Goal: Task Accomplishment & Management: Use online tool/utility

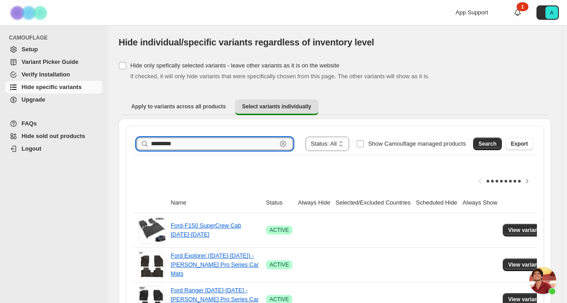
click at [185, 143] on input "*********" at bounding box center [214, 143] width 126 height 13
type input "*********"
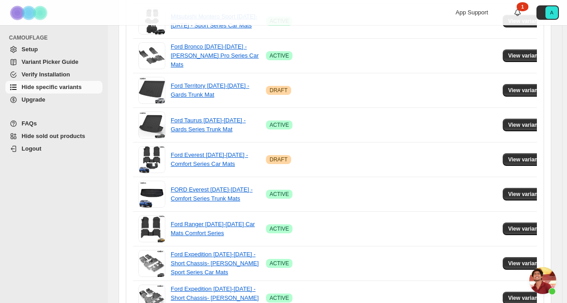
scroll to position [646, 0]
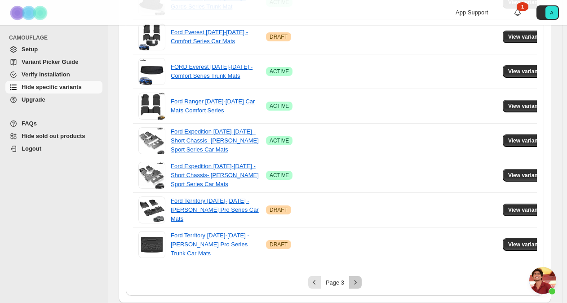
click at [354, 288] on button "Next" at bounding box center [355, 282] width 13 height 13
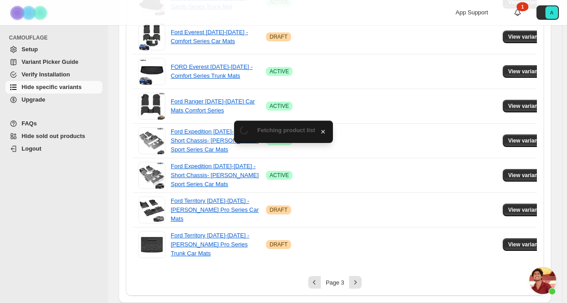
scroll to position [26, 0]
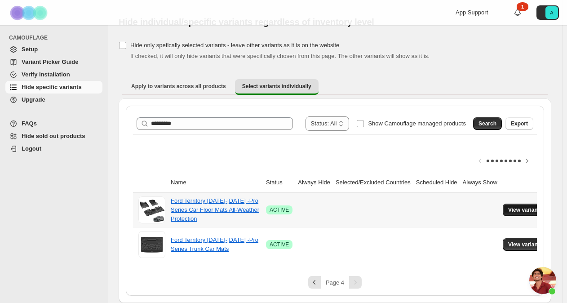
click at [509, 206] on span "View variants" at bounding box center [525, 209] width 35 height 7
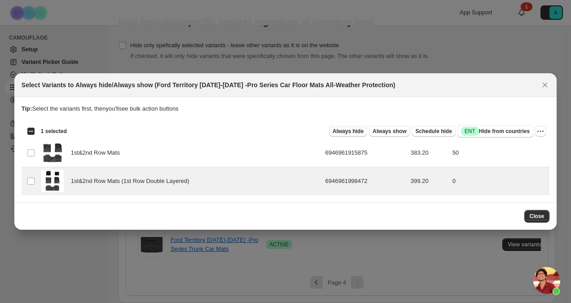
click at [360, 132] on span "Always hide" at bounding box center [348, 131] width 31 height 7
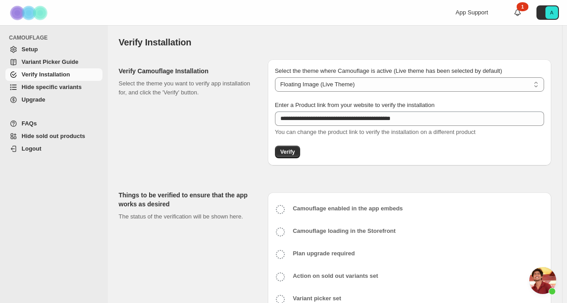
select select "**********"
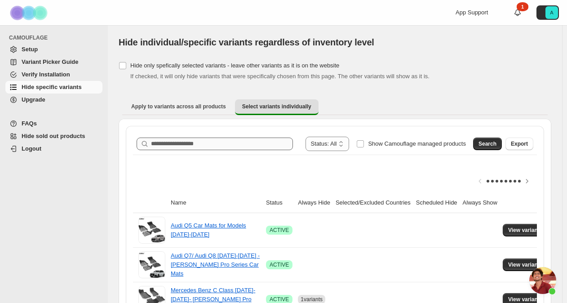
scroll to position [2071, 0]
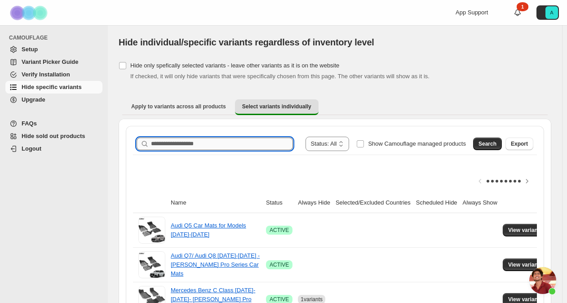
click at [227, 141] on input "Search product name" at bounding box center [222, 143] width 142 height 13
click at [487, 140] on span "Search" at bounding box center [487, 143] width 18 height 7
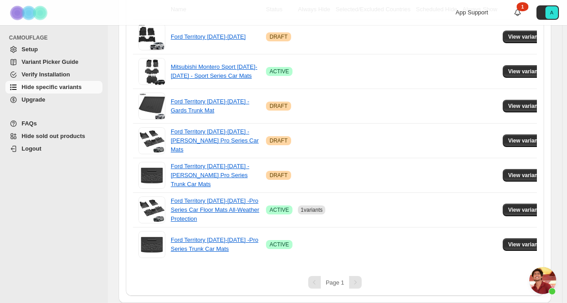
scroll to position [199, 0]
click at [515, 206] on span "View variants" at bounding box center [525, 209] width 35 height 7
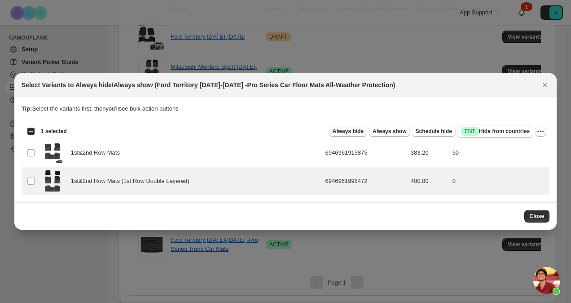
click at [360, 133] on span "Always hide" at bounding box center [348, 131] width 31 height 7
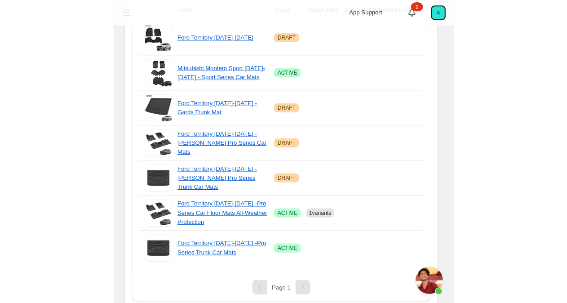
scroll to position [0, 0]
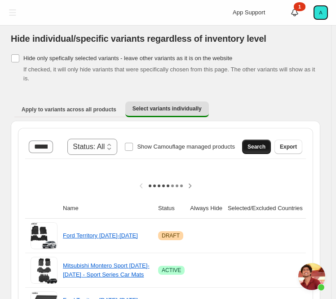
click at [260, 143] on span "Search" at bounding box center [257, 146] width 18 height 7
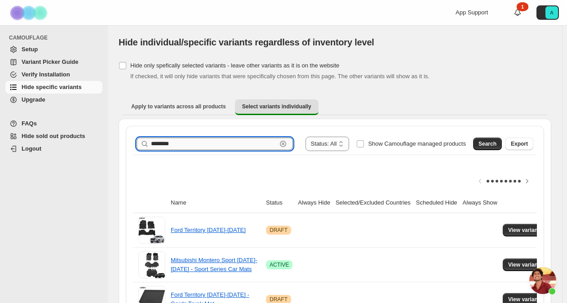
click at [163, 142] on input "********" at bounding box center [214, 143] width 126 height 13
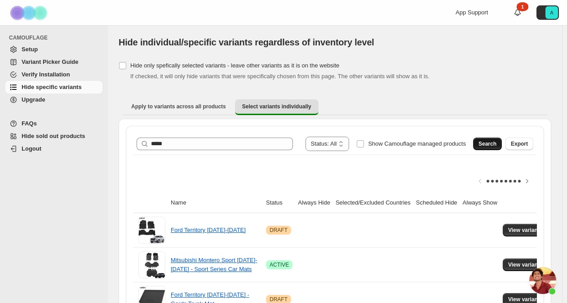
click at [489, 146] on span "Search" at bounding box center [487, 143] width 18 height 7
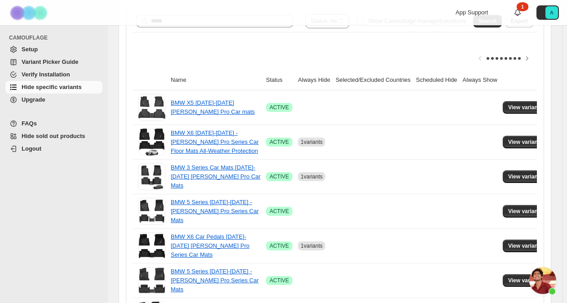
scroll to position [126, 0]
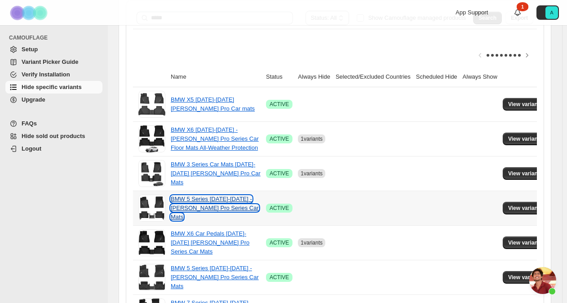
click at [218, 202] on link "BMW 5 Series 2018-2023 - Adrian Pro Series Car Mats" at bounding box center [215, 207] width 88 height 25
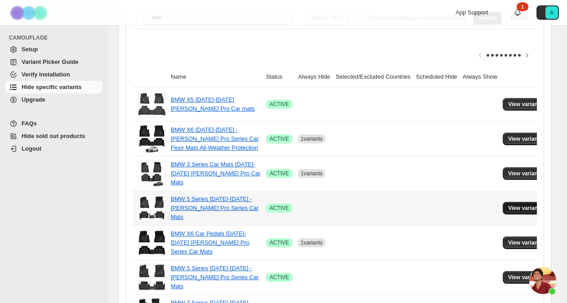
click at [512, 209] on span "View variants" at bounding box center [525, 207] width 35 height 7
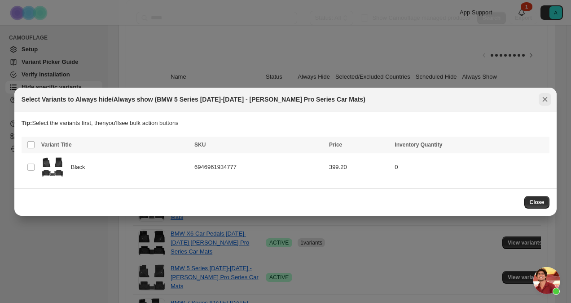
click at [549, 100] on icon "Close" at bounding box center [545, 99] width 9 height 9
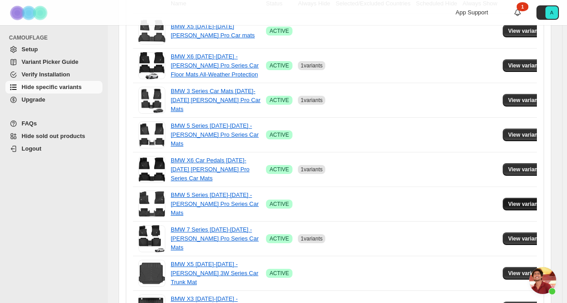
scroll to position [207, 0]
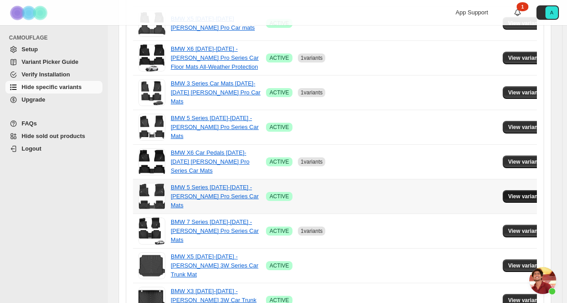
click at [518, 195] on span "View variants" at bounding box center [525, 196] width 35 height 7
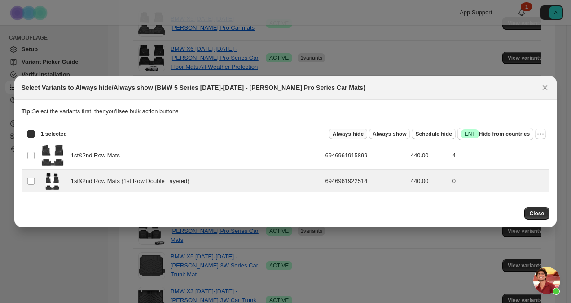
click at [363, 135] on span "Always hide" at bounding box center [348, 133] width 31 height 7
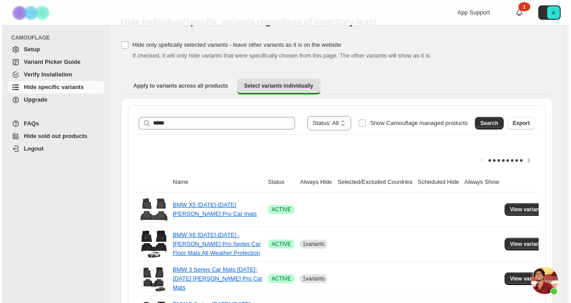
scroll to position [0, 0]
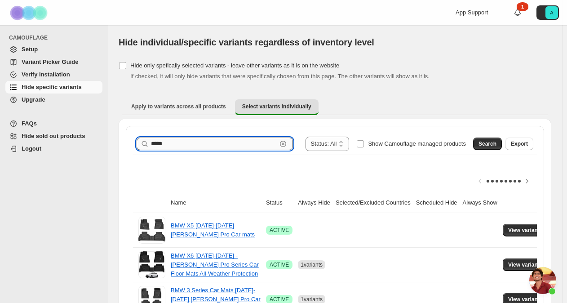
click at [162, 141] on input "*****" at bounding box center [214, 143] width 126 height 13
click at [495, 147] on button "Search" at bounding box center [487, 143] width 29 height 13
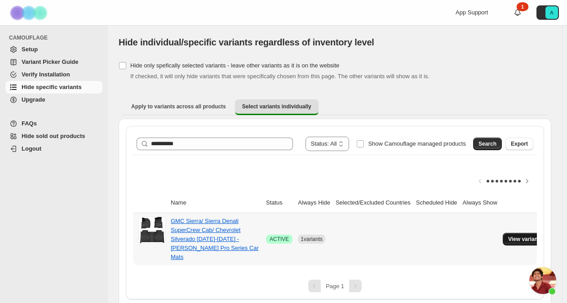
click at [526, 235] on span "View variants" at bounding box center [525, 238] width 35 height 7
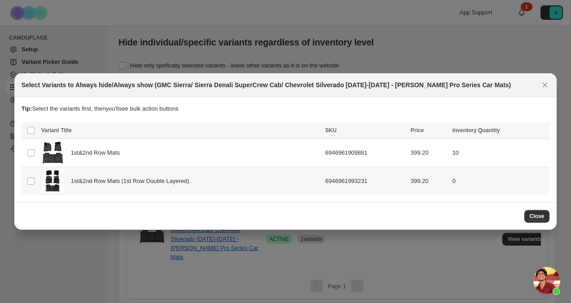
click at [94, 180] on span "1st&2nd Row Mats (1st Row Double Layered)" at bounding box center [133, 181] width 124 height 9
click at [364, 131] on span "Always hide" at bounding box center [348, 131] width 31 height 7
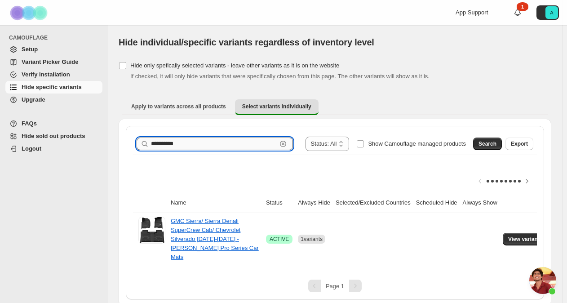
click at [166, 144] on input "**********" at bounding box center [214, 143] width 126 height 13
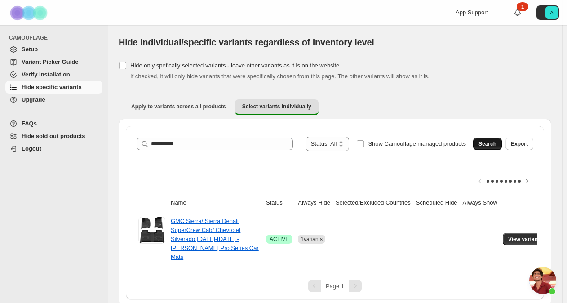
click at [491, 143] on span "Search" at bounding box center [487, 143] width 18 height 7
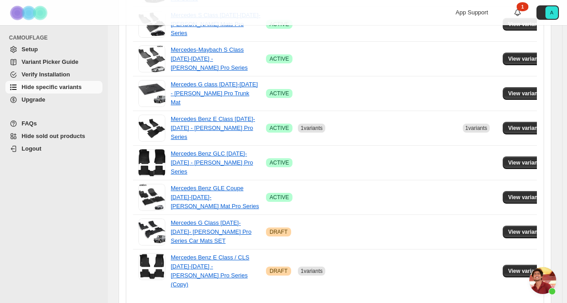
scroll to position [577, 0]
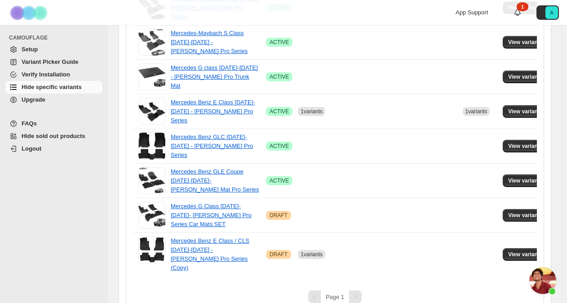
click at [357, 290] on div "Pagination" at bounding box center [355, 296] width 13 height 13
click at [519, 108] on span "View variants" at bounding box center [525, 111] width 35 height 7
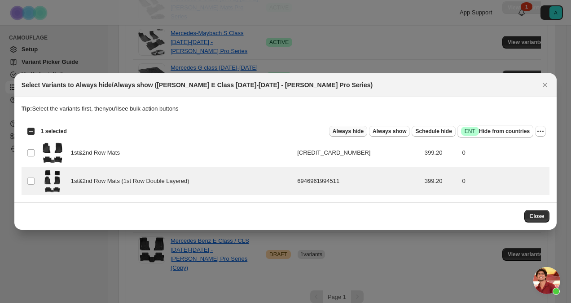
click at [364, 131] on span "Always hide" at bounding box center [348, 131] width 31 height 7
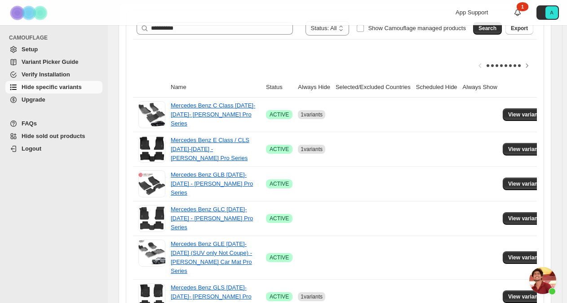
scroll to position [112, 0]
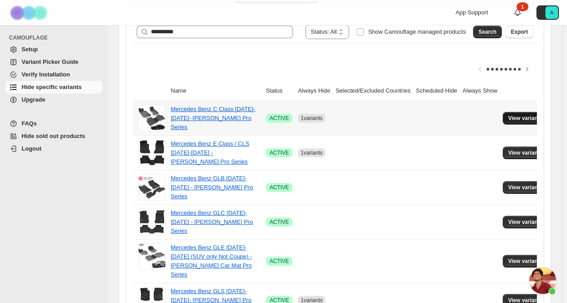
click at [509, 118] on span "View variants" at bounding box center [525, 118] width 35 height 7
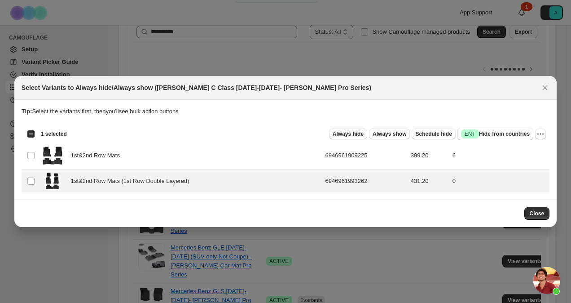
click at [359, 135] on span "Always hide" at bounding box center [348, 133] width 31 height 7
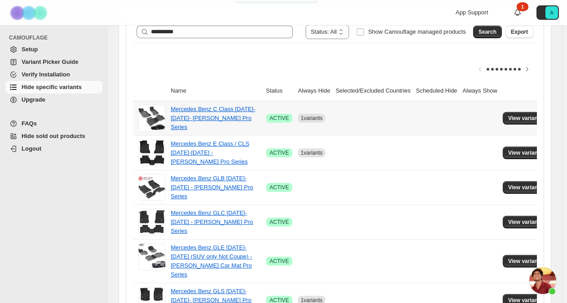
click at [224, 117] on div "Mercedes Benz C Class [DATE]-[DATE]- [PERSON_NAME] Pro Series" at bounding box center [216, 118] width 90 height 27
click at [518, 117] on span "View variants" at bounding box center [525, 118] width 35 height 7
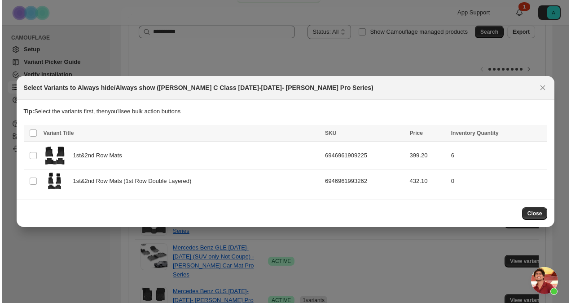
scroll to position [0, 0]
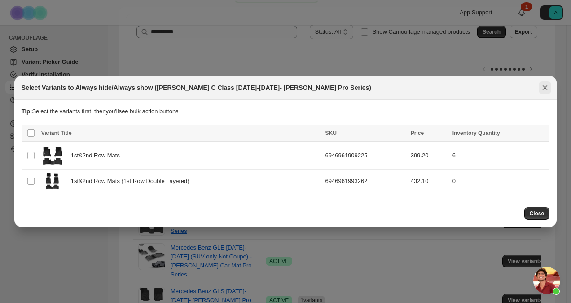
click at [546, 86] on icon "Close" at bounding box center [545, 87] width 9 height 9
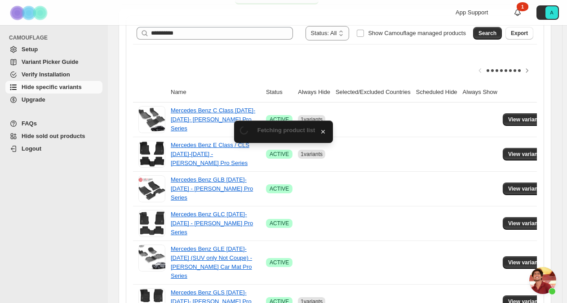
scroll to position [112, 0]
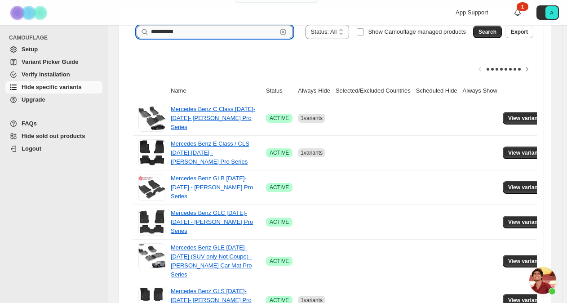
click at [230, 32] on input "**********" at bounding box center [214, 32] width 126 height 13
click at [496, 28] on span "Search" at bounding box center [487, 31] width 18 height 7
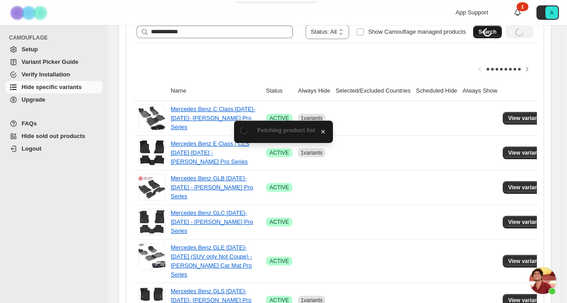
scroll to position [61, 0]
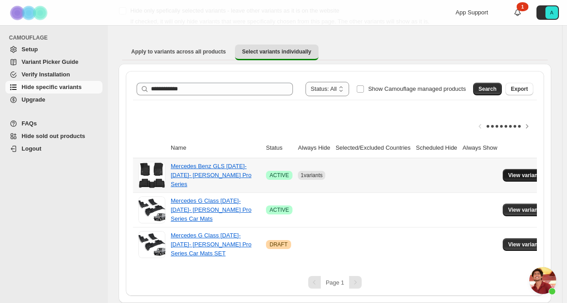
click at [514, 172] on span "View variants" at bounding box center [525, 175] width 35 height 7
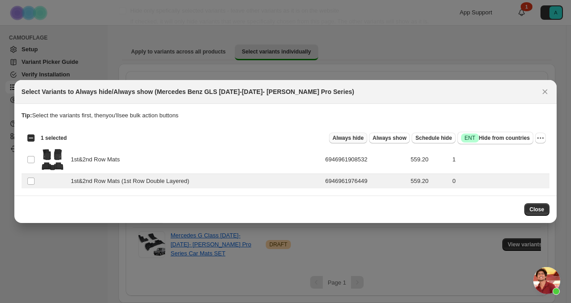
click at [364, 138] on span "Always hide" at bounding box center [348, 137] width 31 height 7
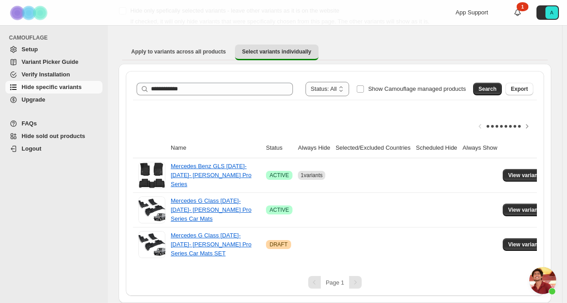
click at [106, 51] on div "CAMOUFLAGE Setup Variant Picker Guide Verify Installation Hide specific variant…" at bounding box center [54, 164] width 108 height 278
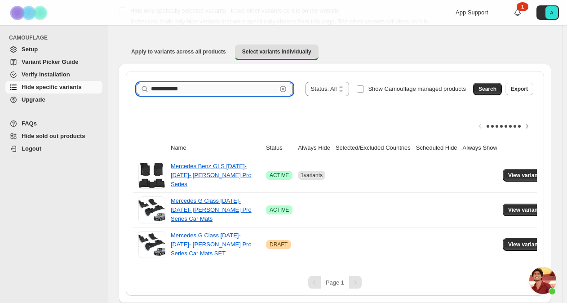
click at [196, 83] on input "**********" at bounding box center [214, 89] width 126 height 13
type input "*****"
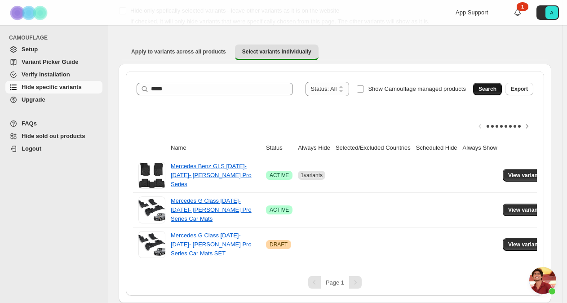
click at [499, 86] on button "Search" at bounding box center [487, 89] width 29 height 13
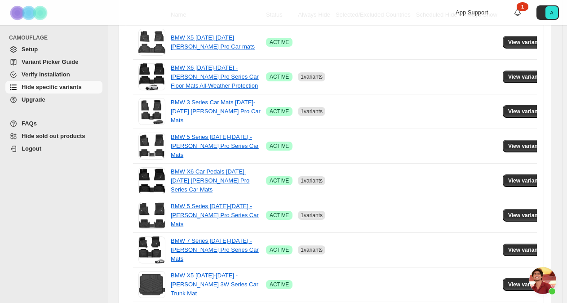
scroll to position [193, 0]
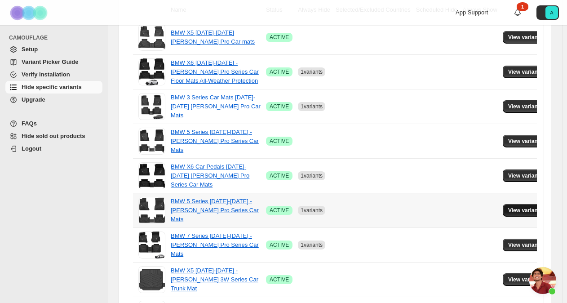
click at [517, 207] on span "View variants" at bounding box center [525, 210] width 35 height 7
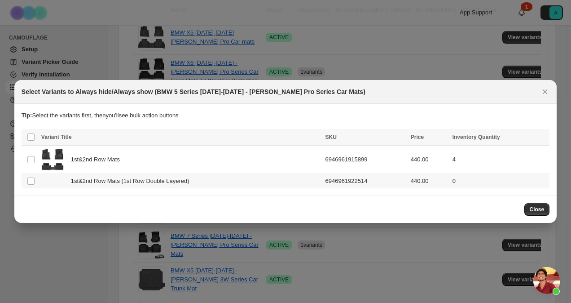
click at [35, 181] on td "Select product variant" at bounding box center [30, 181] width 17 height 15
click at [537, 206] on span "Close" at bounding box center [537, 209] width 15 height 7
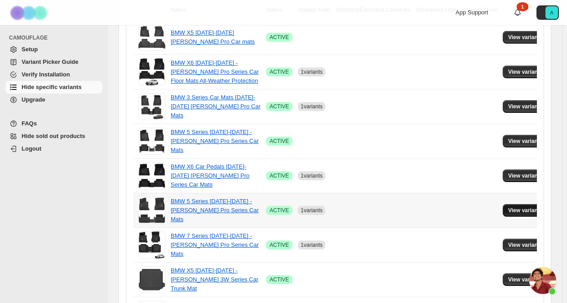
click at [511, 207] on span "View variants" at bounding box center [525, 210] width 35 height 7
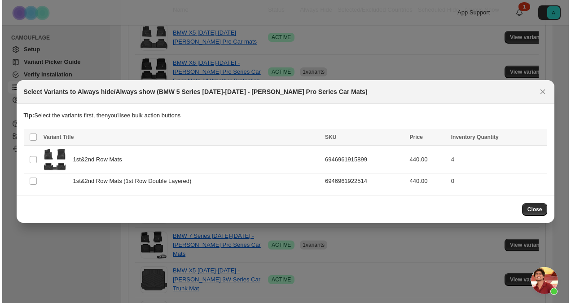
scroll to position [0, 0]
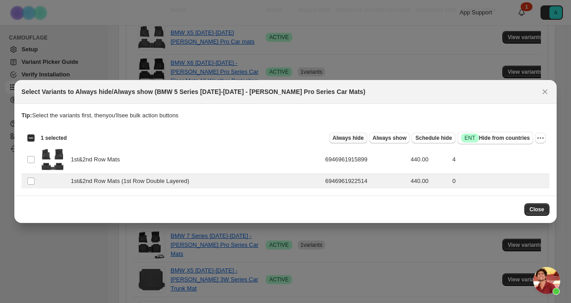
click at [364, 137] on span "Always hide" at bounding box center [348, 137] width 31 height 7
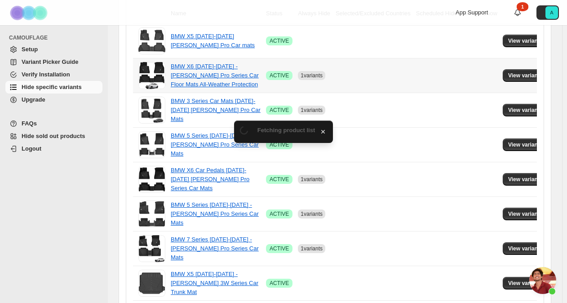
scroll to position [193, 0]
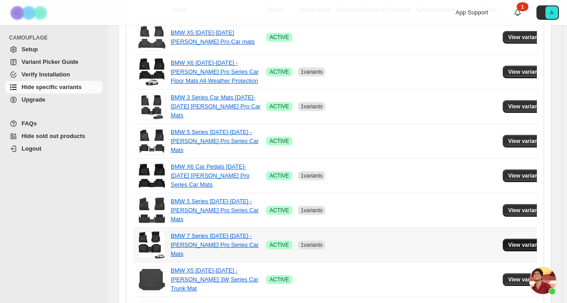
click at [509, 244] on span "View variants" at bounding box center [525, 244] width 35 height 7
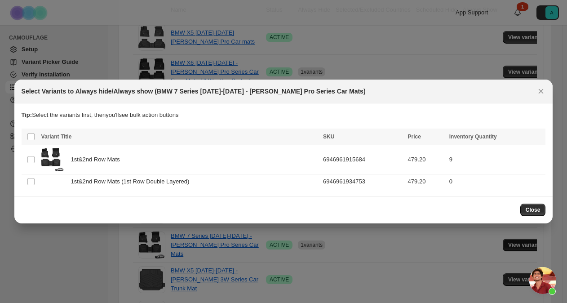
scroll to position [0, 0]
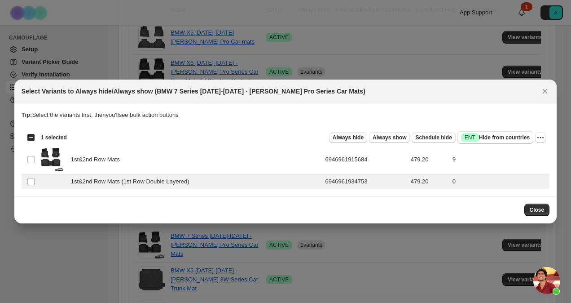
click at [361, 137] on span "Always hide" at bounding box center [348, 137] width 31 height 7
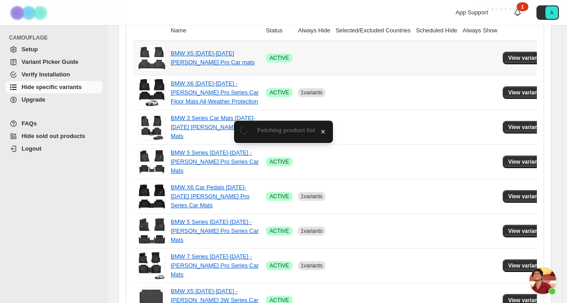
scroll to position [193, 0]
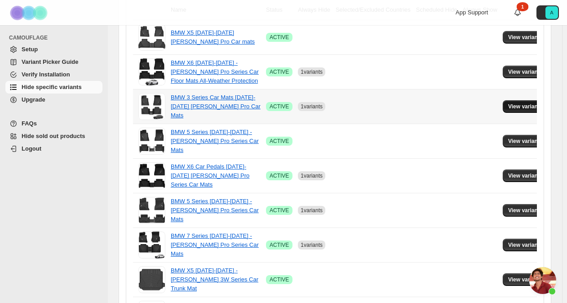
click at [508, 104] on span "View variants" at bounding box center [525, 106] width 35 height 7
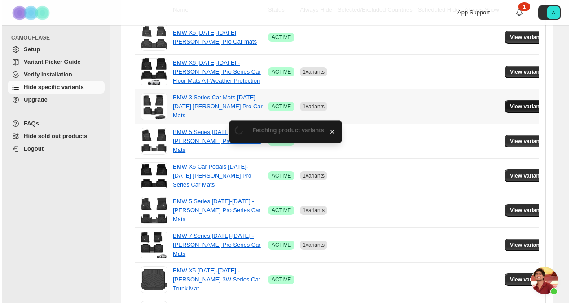
scroll to position [0, 0]
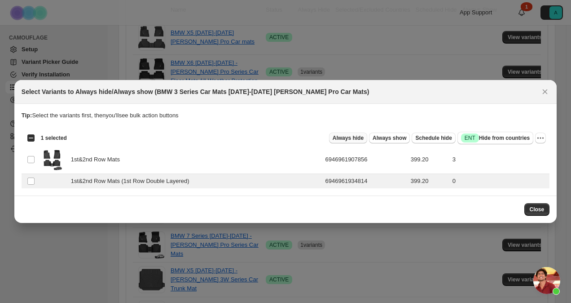
click at [360, 139] on span "Always hide" at bounding box center [348, 137] width 31 height 7
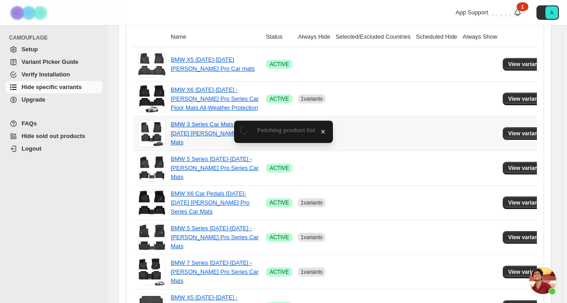
scroll to position [193, 0]
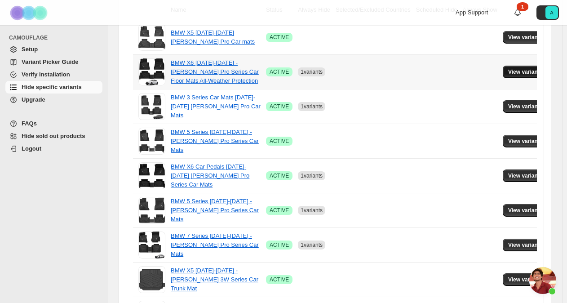
click at [518, 71] on span "View variants" at bounding box center [525, 71] width 35 height 7
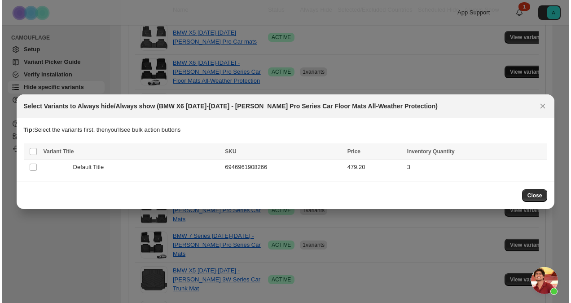
scroll to position [0, 0]
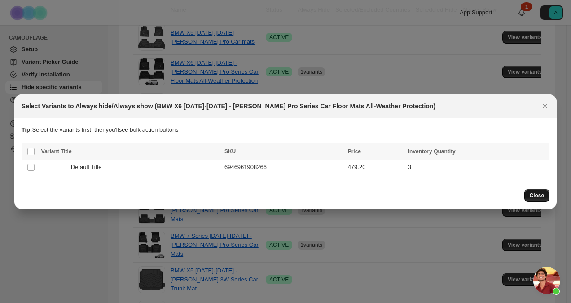
click at [538, 194] on span "Close" at bounding box center [537, 195] width 15 height 7
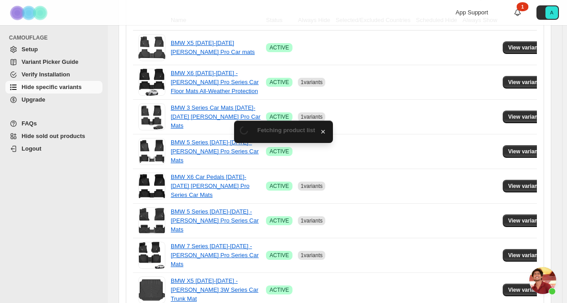
scroll to position [193, 0]
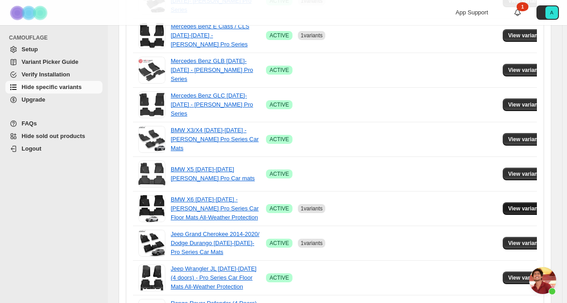
scroll to position [299, 0]
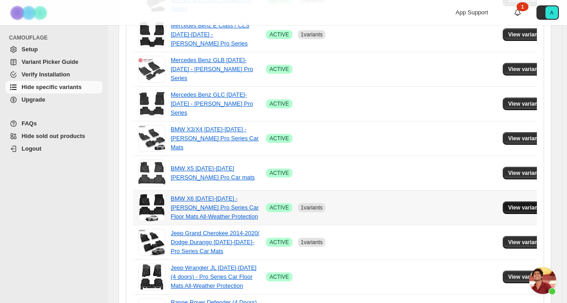
click at [514, 206] on span "View variants" at bounding box center [525, 207] width 35 height 7
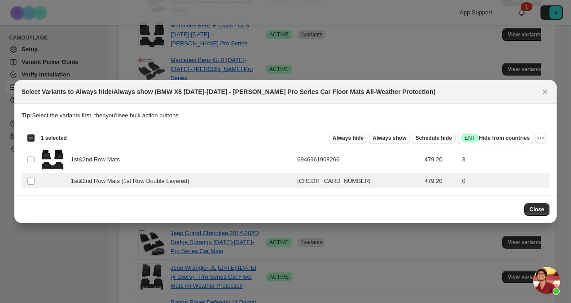
click at [356, 137] on span "Always hide" at bounding box center [348, 137] width 31 height 7
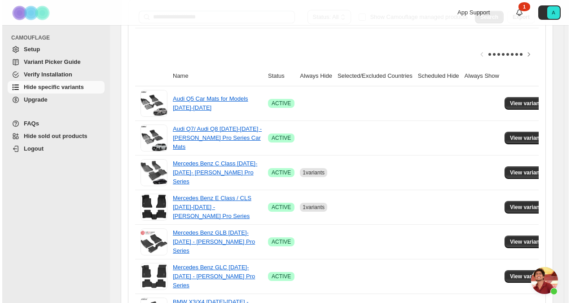
scroll to position [0, 0]
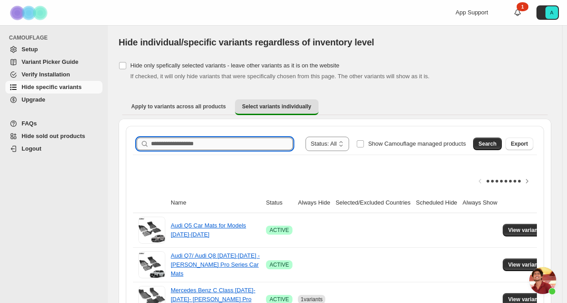
click at [163, 140] on input "Search product name" at bounding box center [222, 143] width 142 height 13
click at [492, 146] on span "Search" at bounding box center [487, 143] width 18 height 7
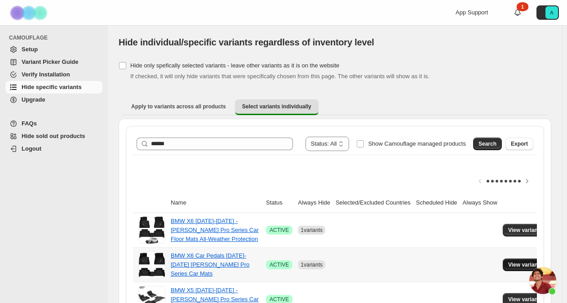
click at [508, 263] on span "View variants" at bounding box center [525, 264] width 35 height 7
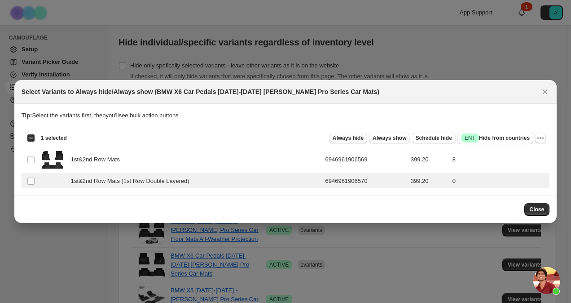
click at [364, 137] on span "Always hide" at bounding box center [348, 137] width 31 height 7
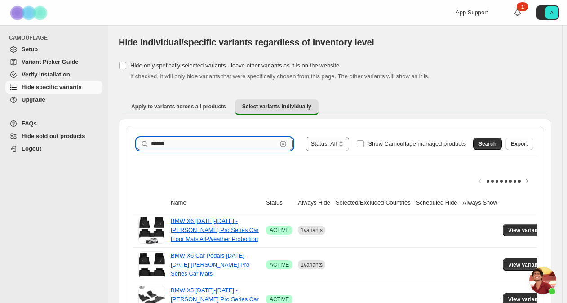
click at [170, 141] on input "******" at bounding box center [214, 143] width 126 height 13
click at [490, 143] on span "Search" at bounding box center [487, 143] width 18 height 7
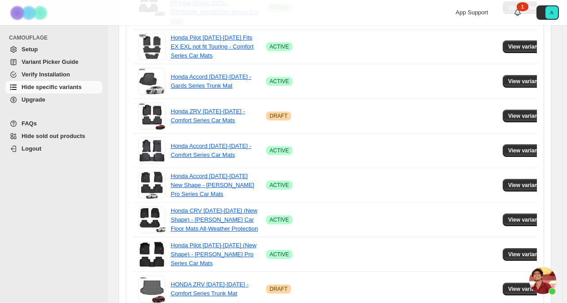
scroll to position [296, 0]
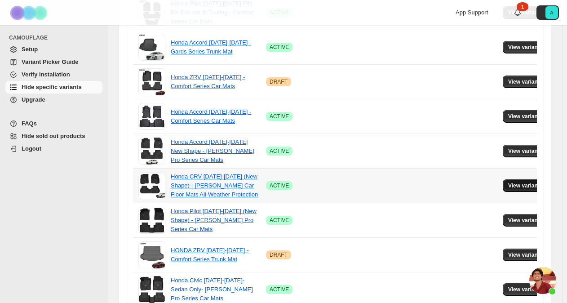
click at [508, 182] on span "View variants" at bounding box center [525, 185] width 35 height 7
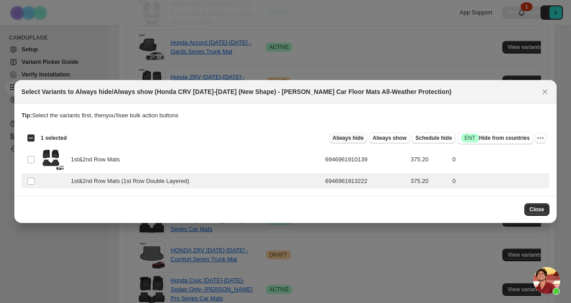
click at [364, 137] on span "Always hide" at bounding box center [348, 137] width 31 height 7
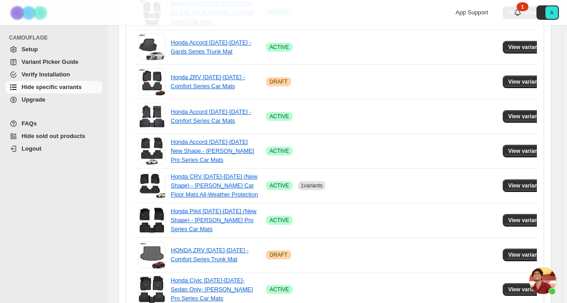
scroll to position [31, 0]
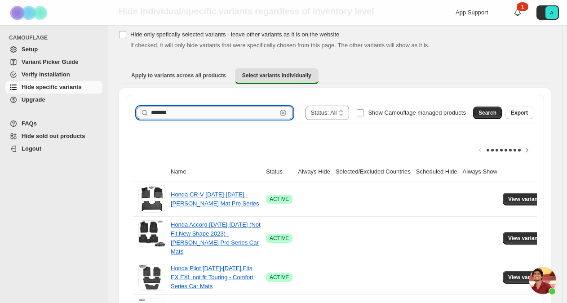
click at [185, 113] on input "*******" at bounding box center [214, 112] width 126 height 13
type input "*****"
click at [497, 116] on button "Search" at bounding box center [487, 112] width 29 height 13
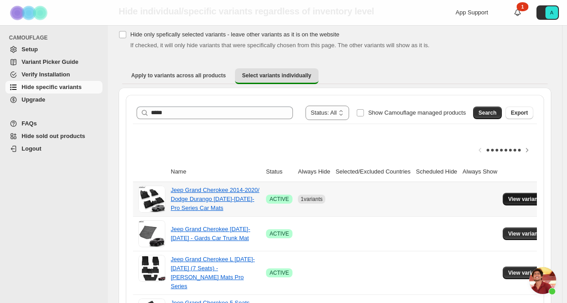
click at [511, 197] on span "View variants" at bounding box center [525, 198] width 35 height 7
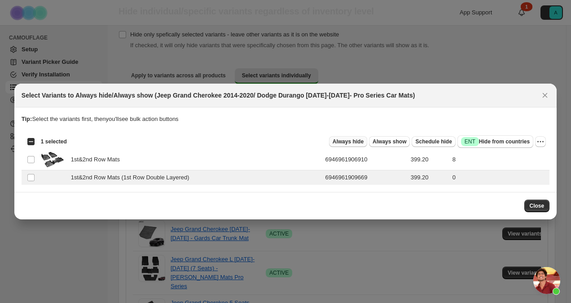
click at [364, 141] on span "Always hide" at bounding box center [348, 141] width 31 height 7
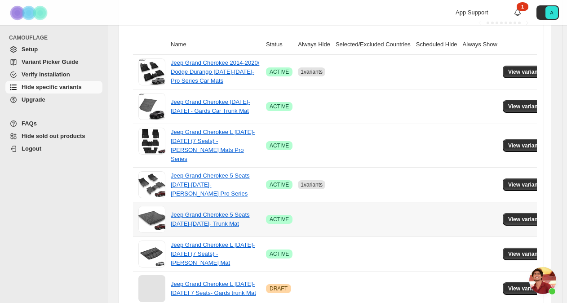
scroll to position [159, 0]
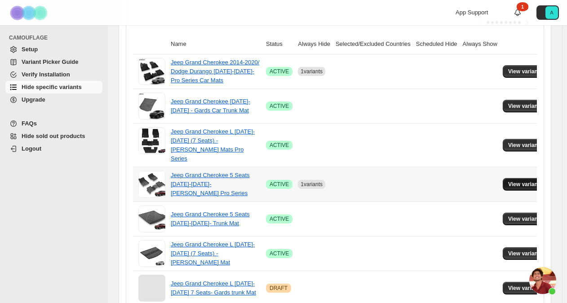
click at [514, 181] on span "View variants" at bounding box center [525, 184] width 35 height 7
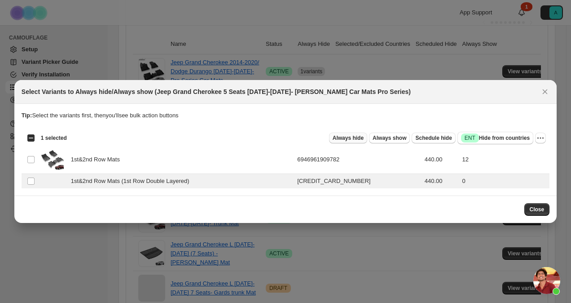
click at [364, 139] on span "Always hide" at bounding box center [348, 137] width 31 height 7
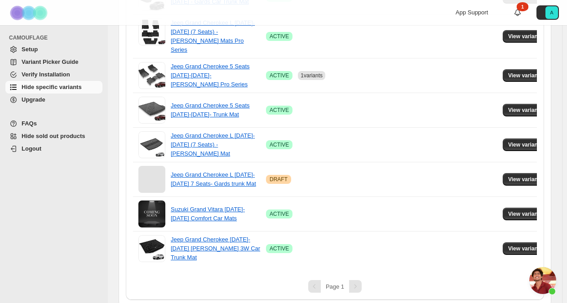
scroll to position [3, 0]
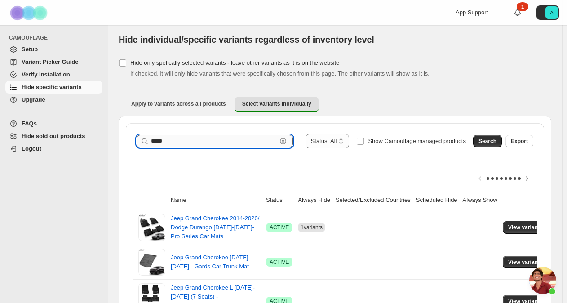
click at [220, 138] on input "*****" at bounding box center [214, 141] width 126 height 13
click at [484, 142] on button "Search" at bounding box center [487, 141] width 29 height 13
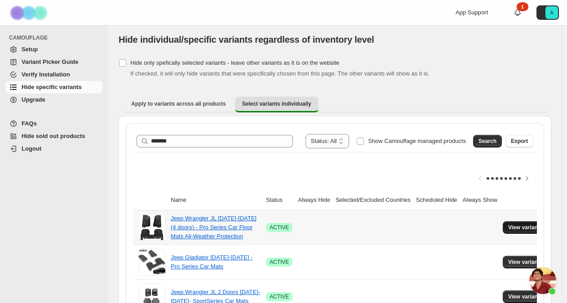
click at [513, 229] on span "View variants" at bounding box center [525, 227] width 35 height 7
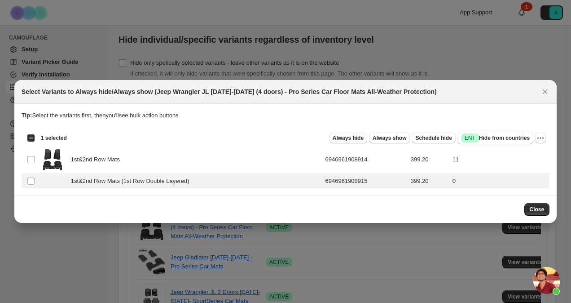
click at [364, 134] on button "Always hide" at bounding box center [348, 138] width 38 height 11
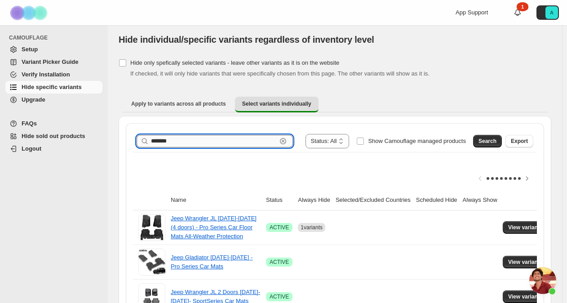
click at [181, 140] on input "*******" at bounding box center [214, 141] width 126 height 13
click at [491, 143] on span "Search" at bounding box center [487, 140] width 18 height 7
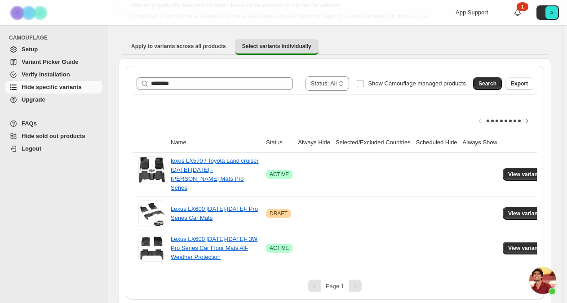
scroll to position [61, 0]
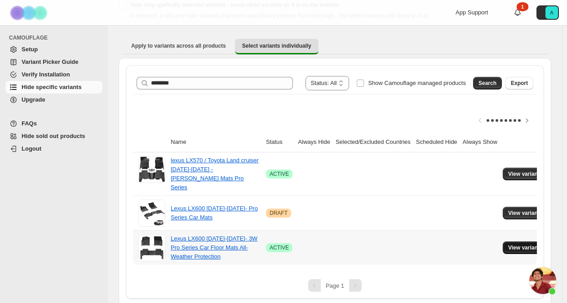
click at [508, 244] on span "View variants" at bounding box center [525, 247] width 35 height 7
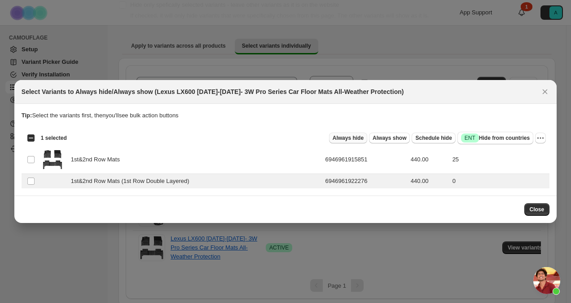
click at [362, 138] on span "Always hide" at bounding box center [348, 137] width 31 height 7
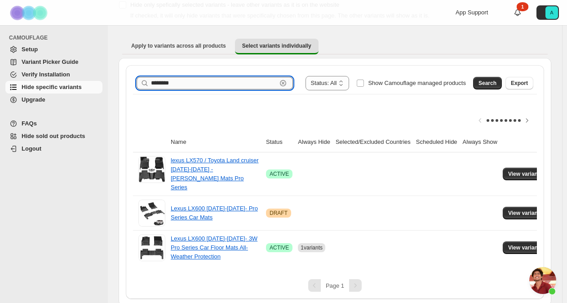
click at [189, 84] on input "********" at bounding box center [214, 83] width 126 height 13
click at [493, 84] on span "Search" at bounding box center [487, 83] width 18 height 7
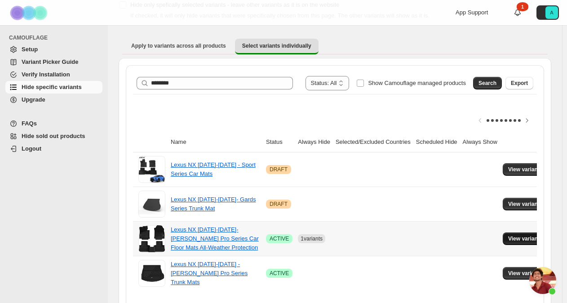
click at [513, 236] on span "View variants" at bounding box center [525, 238] width 35 height 7
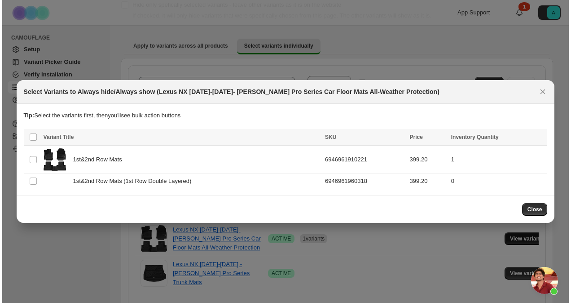
scroll to position [0, 0]
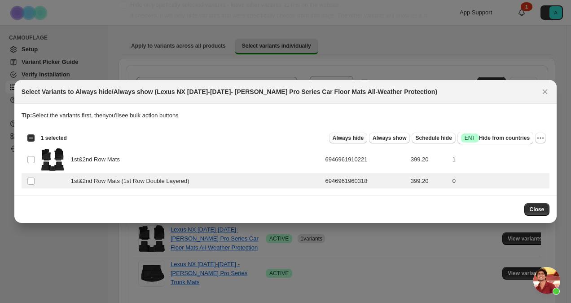
click at [364, 139] on span "Always hide" at bounding box center [348, 137] width 31 height 7
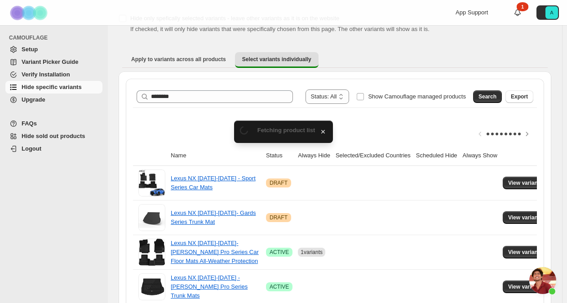
scroll to position [61, 0]
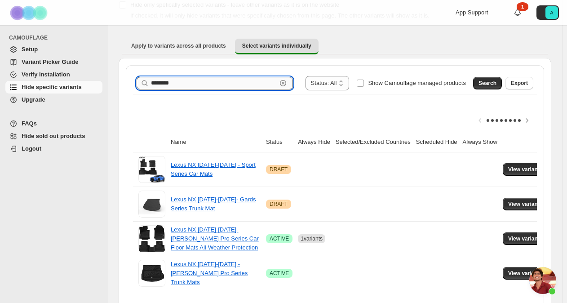
click at [189, 80] on input "********" at bounding box center [214, 83] width 126 height 13
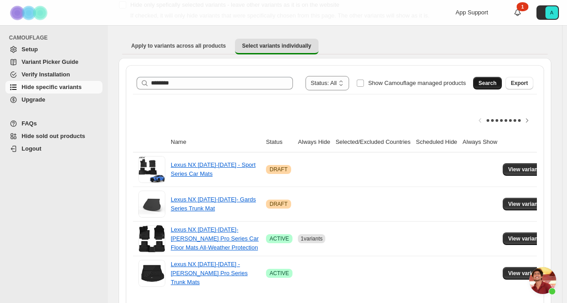
click at [496, 84] on span "Search" at bounding box center [487, 83] width 18 height 7
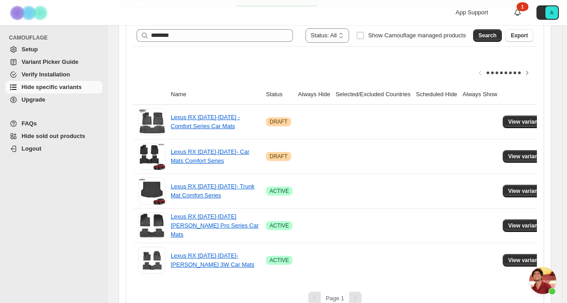
scroll to position [129, 0]
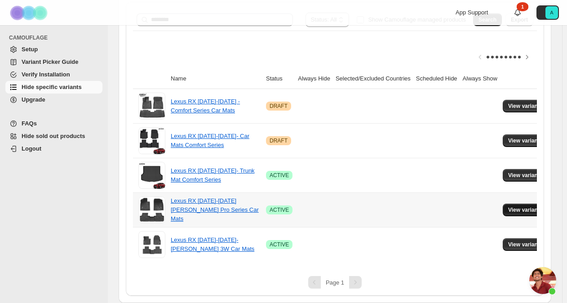
click at [508, 206] on span "View variants" at bounding box center [525, 209] width 35 height 7
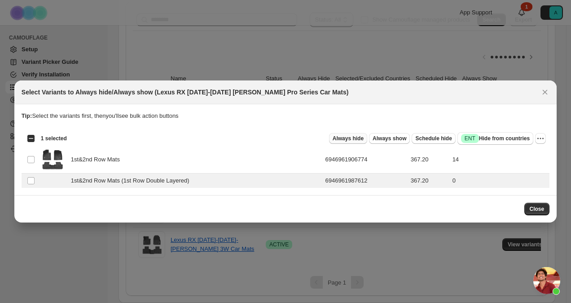
click at [363, 140] on span "Always hide" at bounding box center [348, 138] width 31 height 7
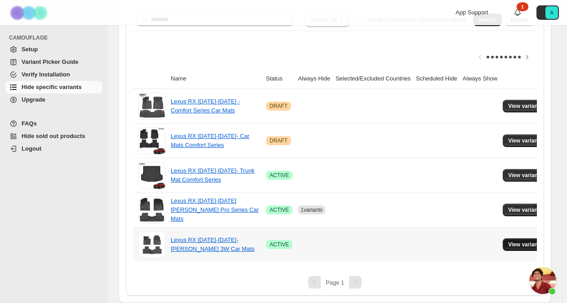
click at [513, 241] on span "View variants" at bounding box center [525, 244] width 35 height 7
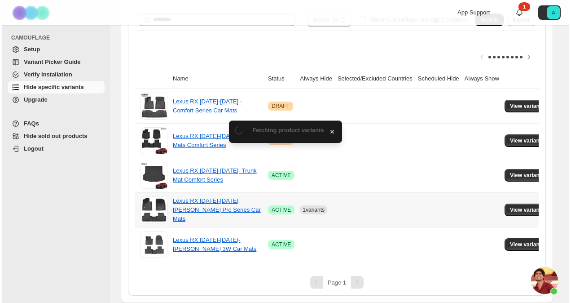
scroll to position [0, 0]
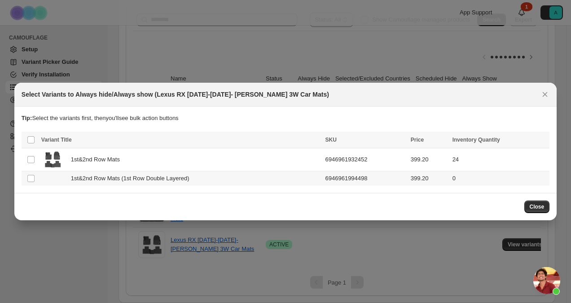
click at [138, 182] on span "1st&2nd Row Mats (1st Row Double Layered)" at bounding box center [133, 178] width 124 height 9
click at [368, 142] on button "Always hide" at bounding box center [348, 140] width 38 height 11
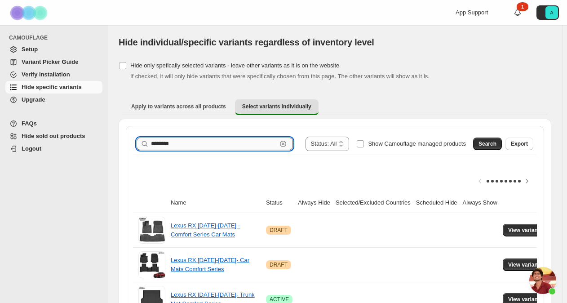
click at [217, 141] on input "********" at bounding box center [214, 143] width 126 height 13
type input "*"
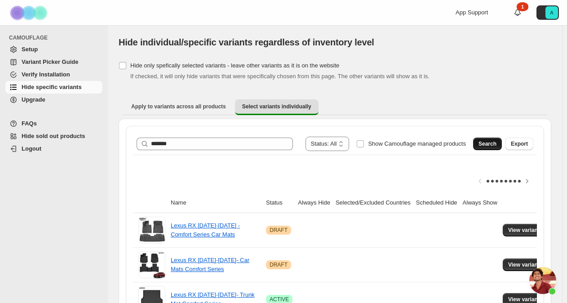
click at [496, 143] on span "Search" at bounding box center [487, 143] width 18 height 7
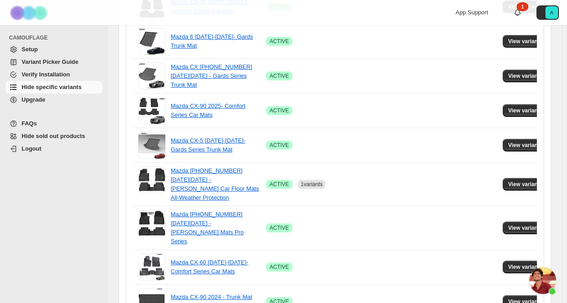
scroll to position [332, 0]
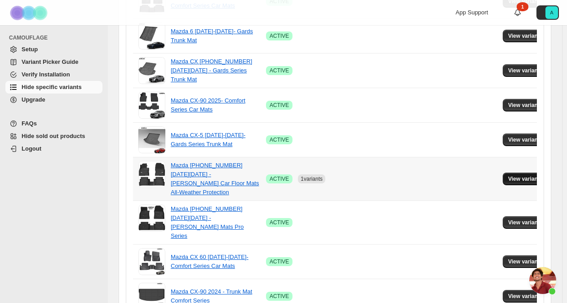
click at [516, 175] on span "View variants" at bounding box center [525, 178] width 35 height 7
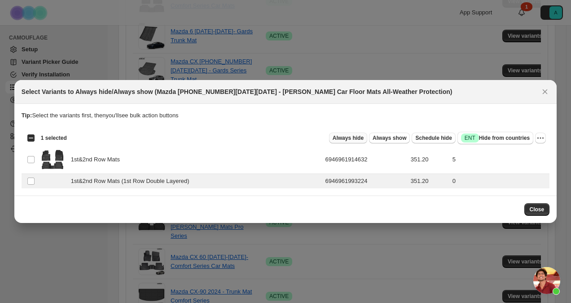
click at [364, 138] on span "Always hide" at bounding box center [348, 137] width 31 height 7
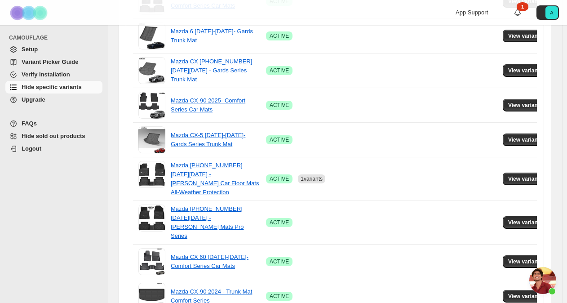
scroll to position [67, 0]
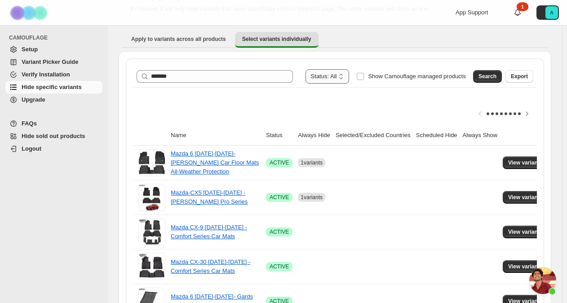
click at [336, 75] on select "**********" at bounding box center [328, 76] width 44 height 14
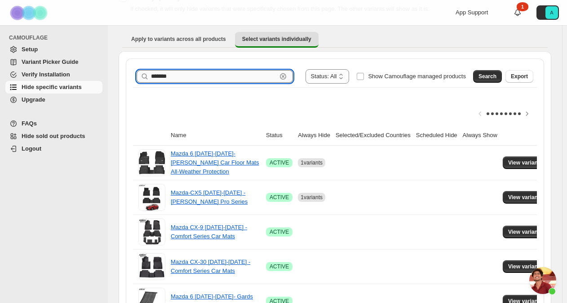
click at [192, 75] on input "*******" at bounding box center [214, 76] width 126 height 13
type input "*******"
click at [527, 162] on span "View variants" at bounding box center [525, 162] width 35 height 7
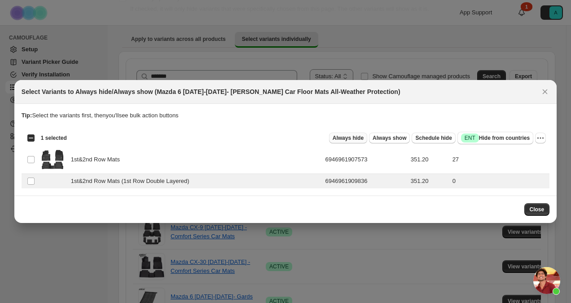
click at [361, 140] on span "Always hide" at bounding box center [348, 137] width 31 height 7
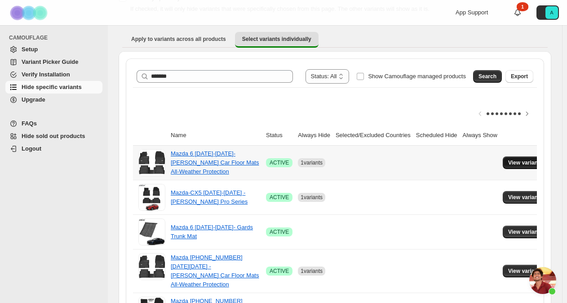
click at [521, 161] on span "View variants" at bounding box center [525, 162] width 35 height 7
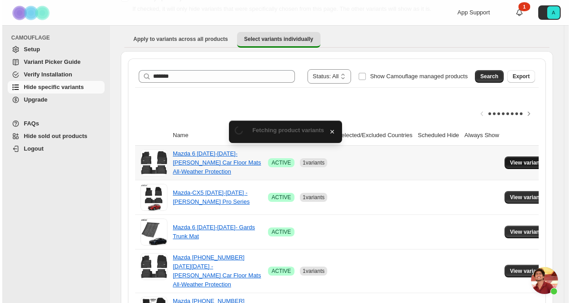
scroll to position [0, 0]
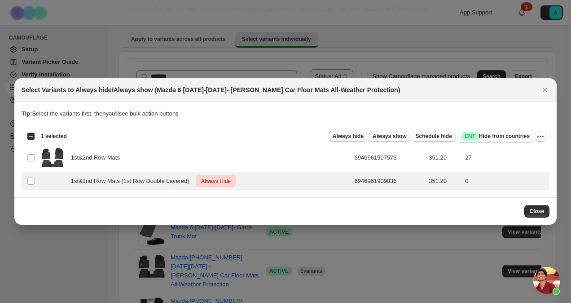
click at [364, 135] on span "Always hide" at bounding box center [348, 136] width 31 height 7
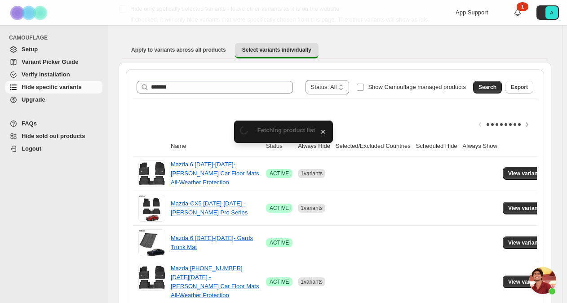
scroll to position [67, 0]
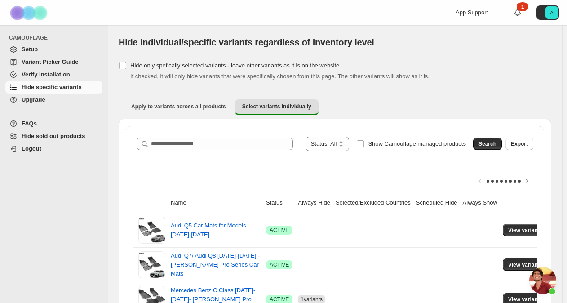
scroll to position [2071, 0]
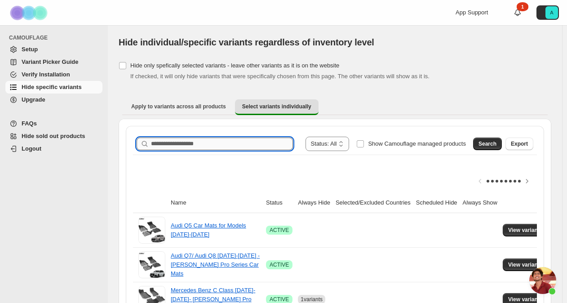
click at [211, 144] on input "Search product name" at bounding box center [222, 143] width 142 height 13
click at [488, 146] on span "Search" at bounding box center [487, 143] width 18 height 7
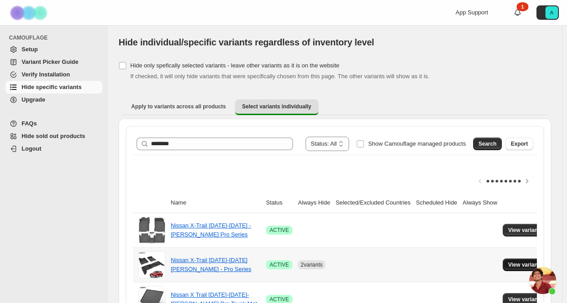
click at [508, 262] on span "View variants" at bounding box center [525, 264] width 35 height 7
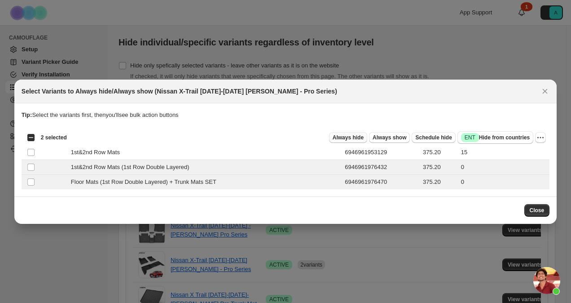
click at [364, 137] on span "Always hide" at bounding box center [348, 137] width 31 height 7
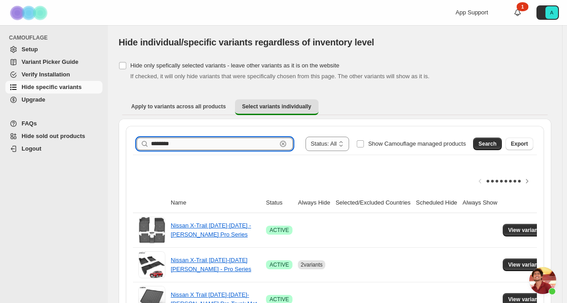
click at [165, 144] on input "********" at bounding box center [214, 143] width 126 height 13
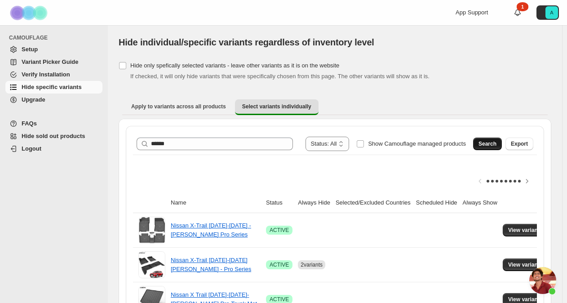
click at [488, 141] on span "Search" at bounding box center [487, 143] width 18 height 7
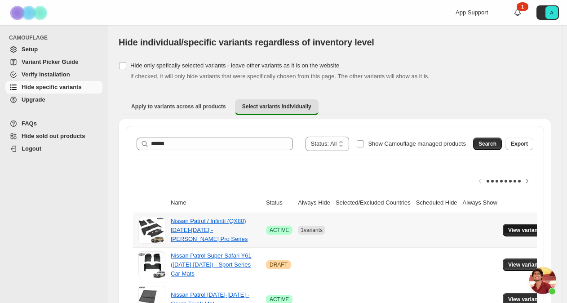
click at [520, 226] on span "View variants" at bounding box center [525, 229] width 35 height 7
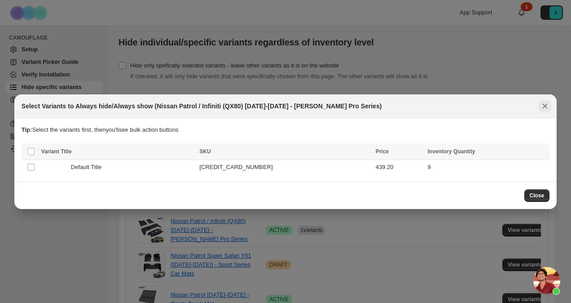
click at [544, 108] on icon "Close" at bounding box center [545, 106] width 9 height 9
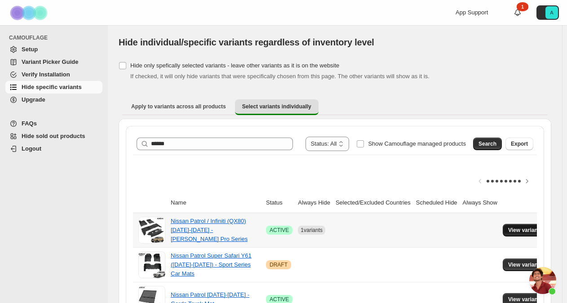
click at [509, 232] on span "View variants" at bounding box center [525, 229] width 35 height 7
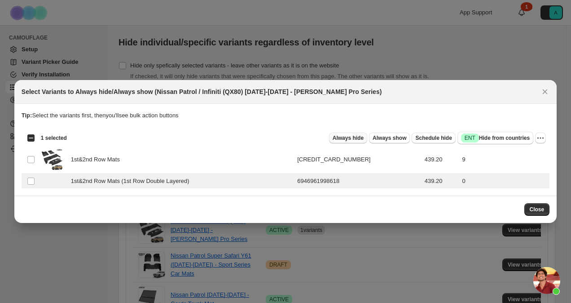
click at [348, 134] on button "Always hide" at bounding box center [348, 138] width 38 height 11
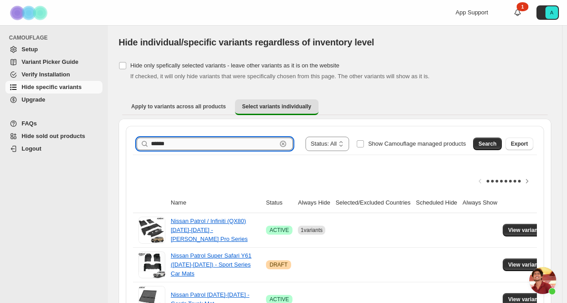
click at [160, 144] on input "******" at bounding box center [214, 143] width 126 height 13
click at [496, 144] on span "Search" at bounding box center [487, 143] width 18 height 7
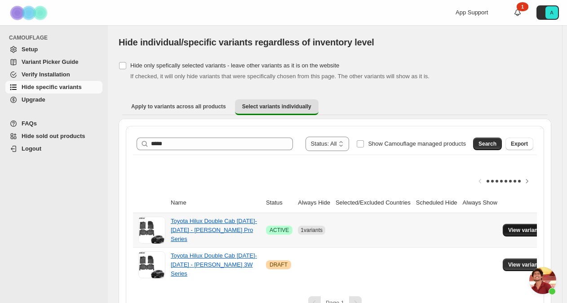
click at [508, 230] on span "View variants" at bounding box center [525, 229] width 35 height 7
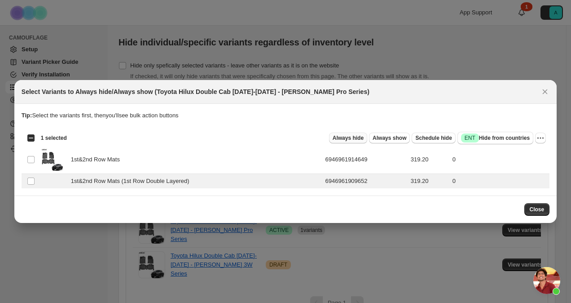
click at [360, 137] on span "Always hide" at bounding box center [348, 137] width 31 height 7
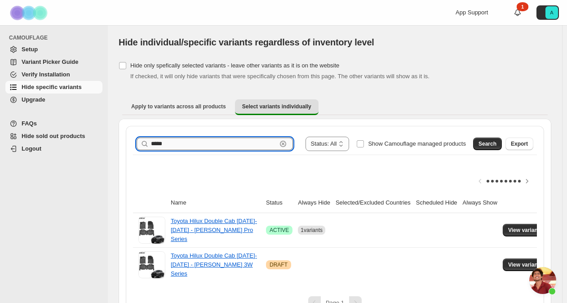
click at [155, 141] on input "*****" at bounding box center [214, 143] width 126 height 13
type input "*****"
click at [496, 144] on span "Search" at bounding box center [487, 143] width 18 height 7
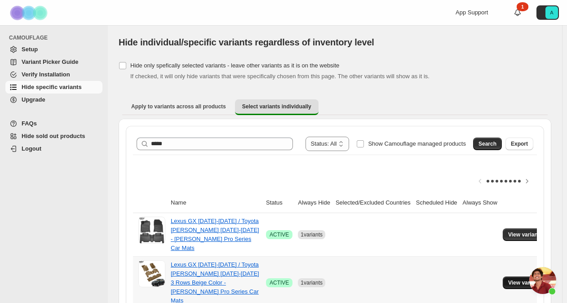
click at [508, 279] on span "View variants" at bounding box center [525, 282] width 35 height 7
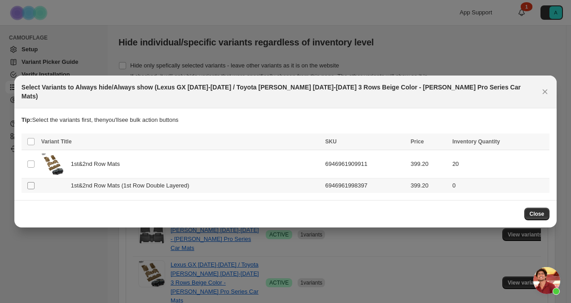
click at [28, 182] on span ":r2e:" at bounding box center [31, 186] width 8 height 8
click at [361, 139] on span "Always hide" at bounding box center [348, 142] width 31 height 7
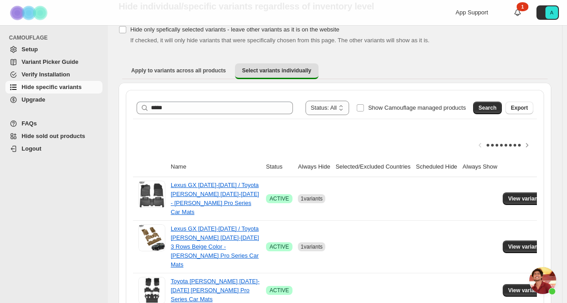
scroll to position [39, 0]
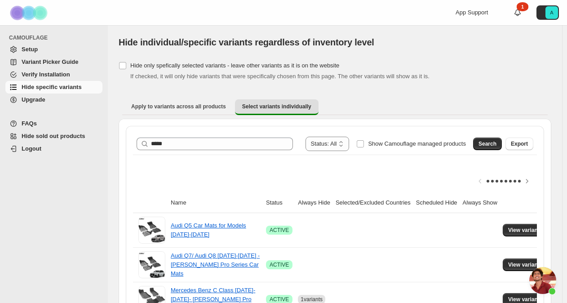
scroll to position [2071, 0]
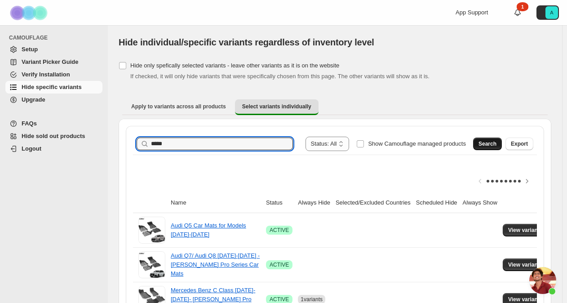
click at [495, 141] on span "Search" at bounding box center [487, 143] width 18 height 7
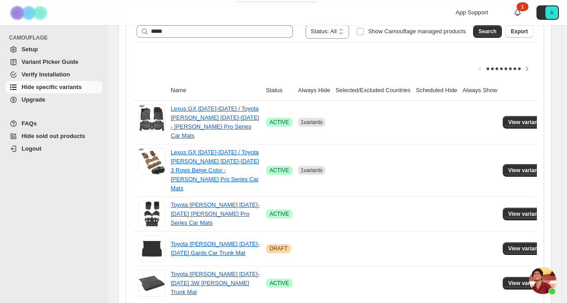
scroll to position [120, 0]
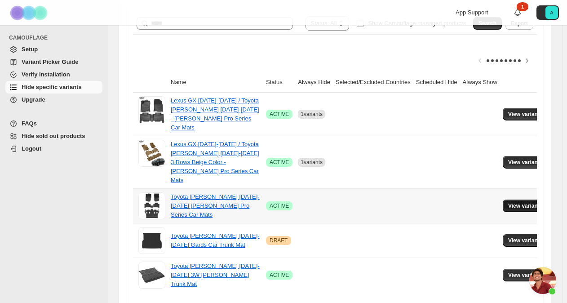
click at [533, 202] on span "View variants" at bounding box center [525, 205] width 35 height 7
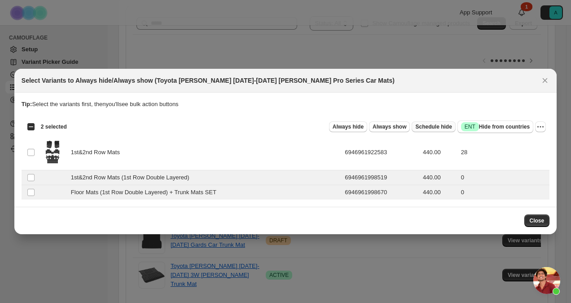
click at [434, 127] on span "Schedule hide" at bounding box center [434, 126] width 36 height 7
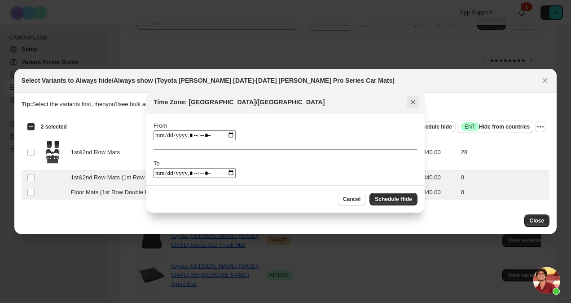
click at [414, 104] on icon "Close" at bounding box center [413, 101] width 9 height 9
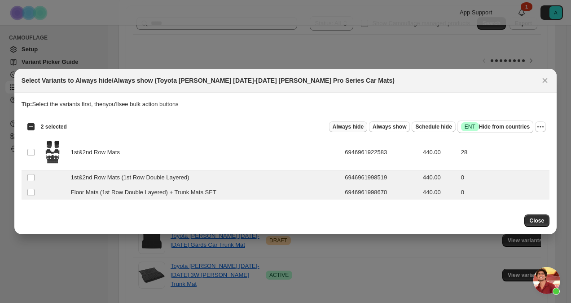
click at [357, 126] on span "Always hide" at bounding box center [348, 126] width 31 height 7
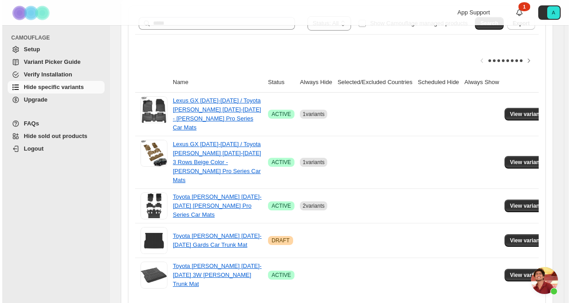
scroll to position [0, 0]
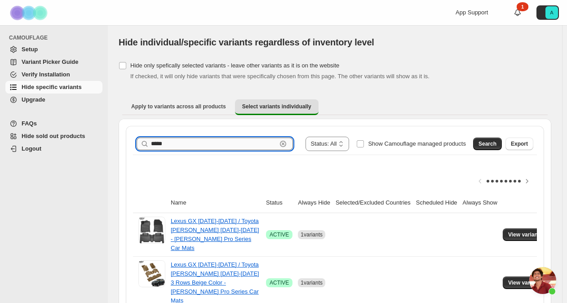
click at [183, 142] on input "*****" at bounding box center [214, 143] width 126 height 13
type input "*"
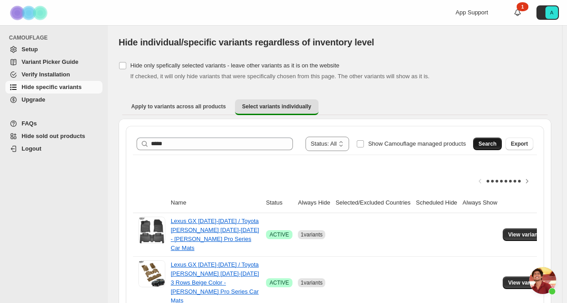
click at [496, 144] on span "Search" at bounding box center [487, 143] width 18 height 7
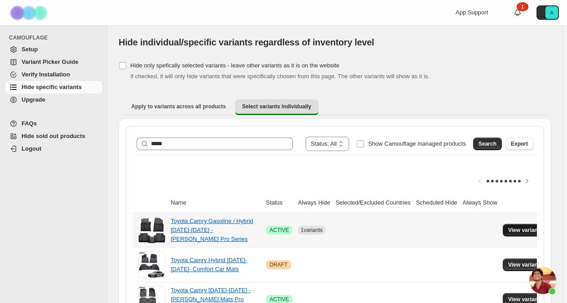
click at [512, 233] on button "View variants" at bounding box center [525, 230] width 45 height 13
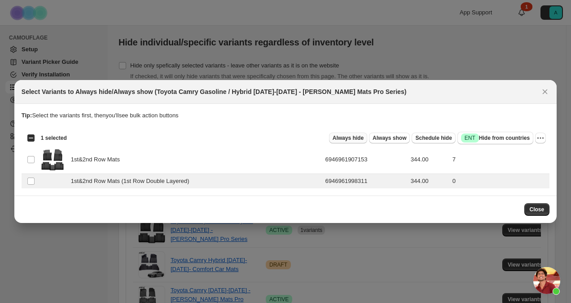
click at [363, 139] on span "Always hide" at bounding box center [348, 137] width 31 height 7
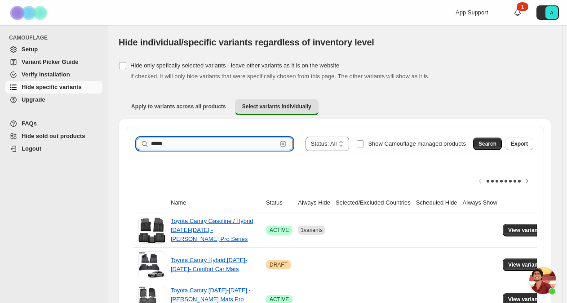
click at [190, 142] on input "*****" at bounding box center [214, 143] width 126 height 13
type input "*"
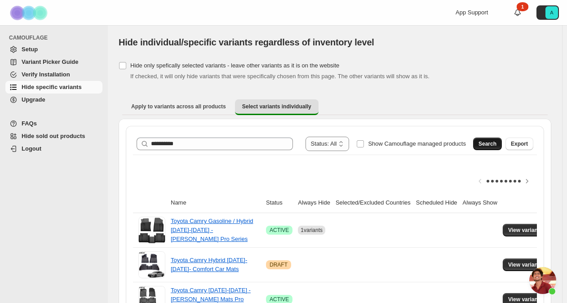
click at [494, 143] on span "Search" at bounding box center [487, 143] width 18 height 7
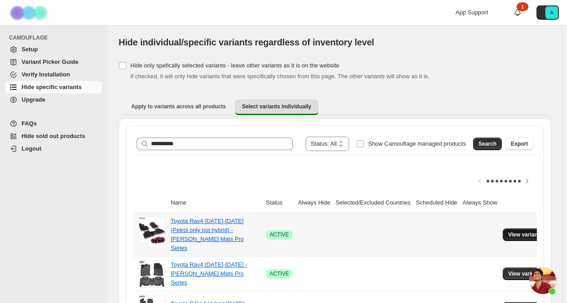
click at [518, 231] on span "View variants" at bounding box center [525, 234] width 35 height 7
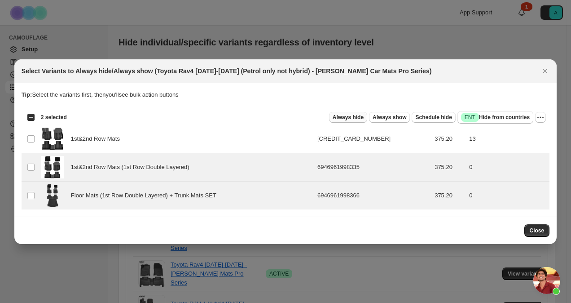
click at [360, 118] on span "Always hide" at bounding box center [348, 117] width 31 height 7
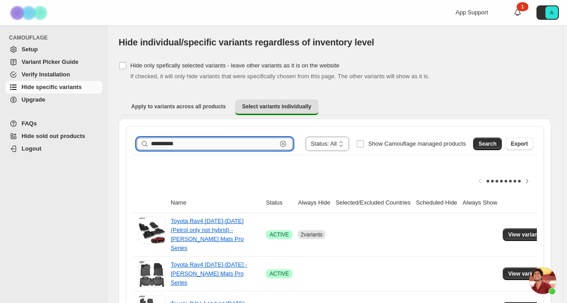
click at [169, 142] on input "**********" at bounding box center [214, 143] width 126 height 13
paste input "text"
click at [492, 145] on span "Search" at bounding box center [487, 143] width 18 height 7
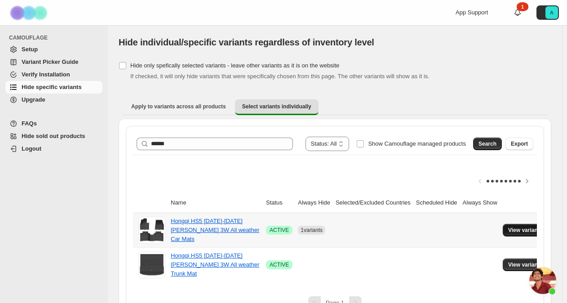
click at [508, 226] on span "View variants" at bounding box center [525, 229] width 35 height 7
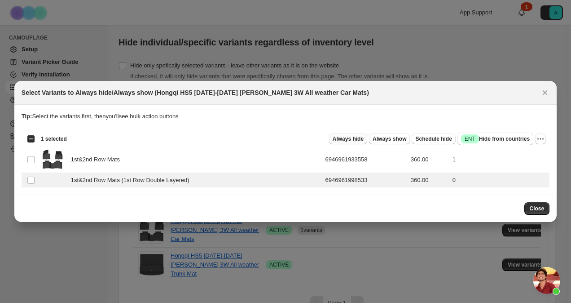
click at [361, 140] on span "Always hide" at bounding box center [348, 138] width 31 height 7
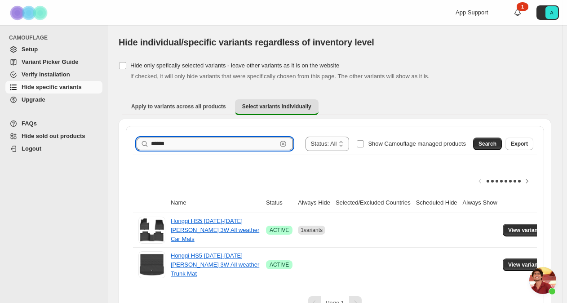
click at [160, 142] on input "******" at bounding box center [214, 143] width 126 height 13
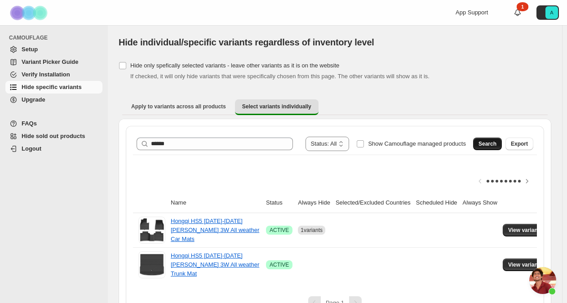
click at [488, 144] on span "Search" at bounding box center [487, 143] width 18 height 7
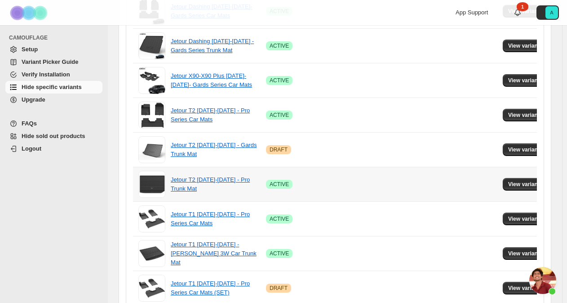
scroll to position [252, 0]
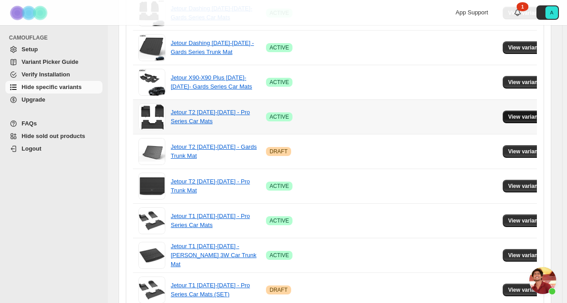
click at [509, 111] on button "View variants" at bounding box center [525, 117] width 45 height 13
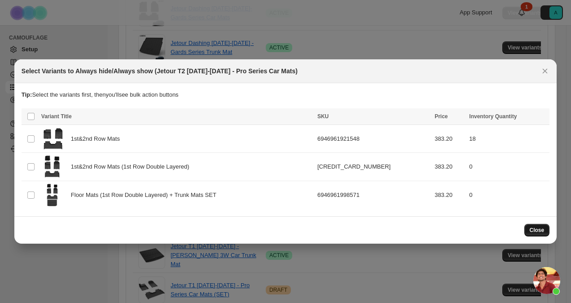
click at [538, 229] on span "Close" at bounding box center [537, 229] width 15 height 7
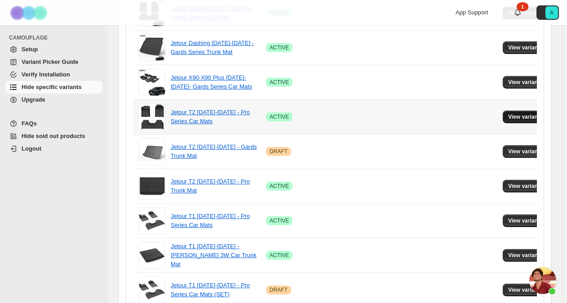
click at [519, 115] on span "View variants" at bounding box center [525, 116] width 35 height 7
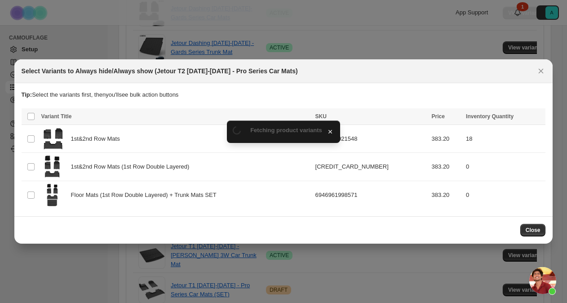
scroll to position [0, 0]
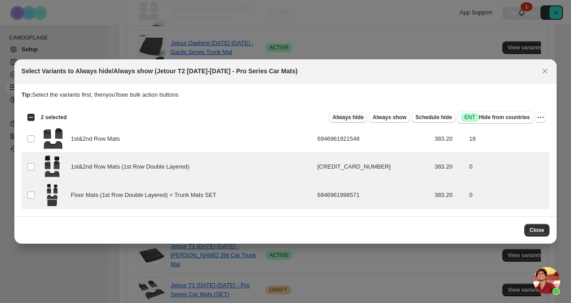
click at [355, 114] on span "Always hide" at bounding box center [348, 117] width 31 height 7
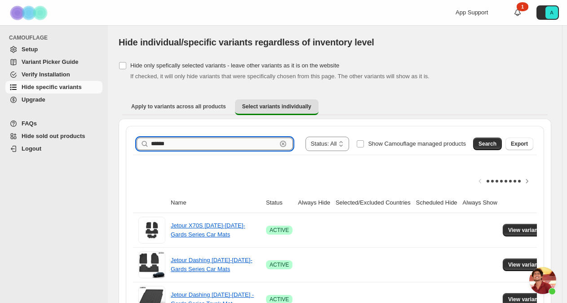
click at [162, 140] on input "******" at bounding box center [214, 143] width 126 height 13
click at [484, 144] on button "Search" at bounding box center [487, 143] width 29 height 13
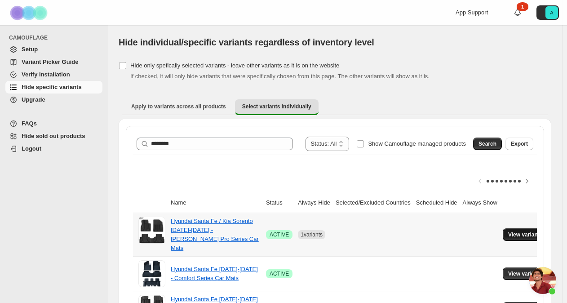
click at [525, 231] on span "View variants" at bounding box center [525, 234] width 35 height 7
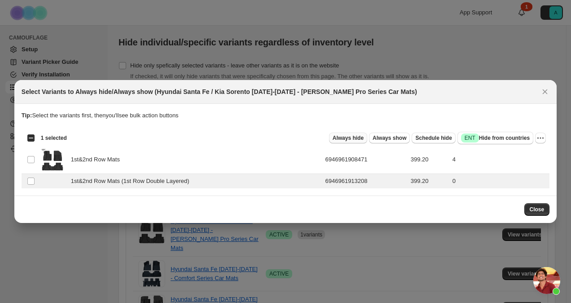
click at [361, 140] on span "Always hide" at bounding box center [348, 137] width 31 height 7
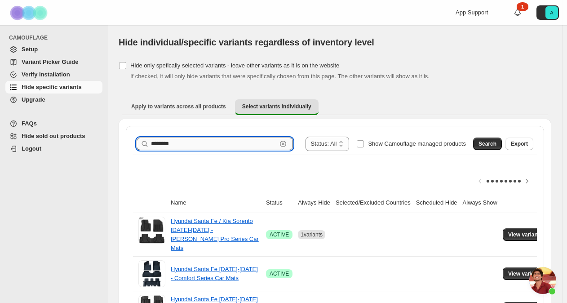
click at [164, 145] on input "********" at bounding box center [214, 143] width 126 height 13
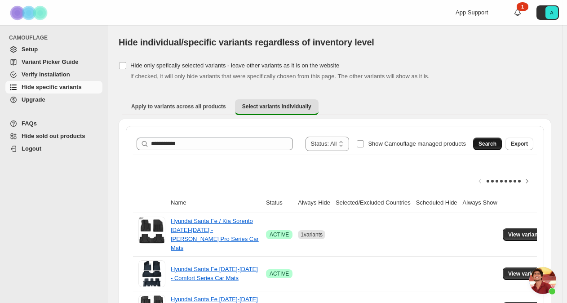
click at [493, 142] on span "Search" at bounding box center [487, 143] width 18 height 7
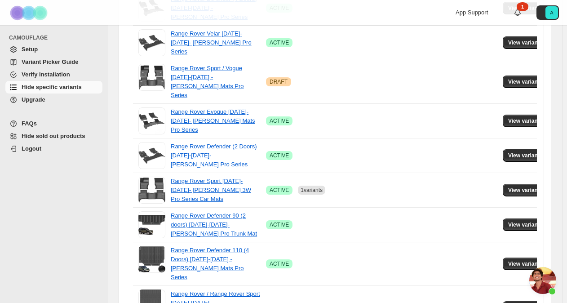
scroll to position [224, 0]
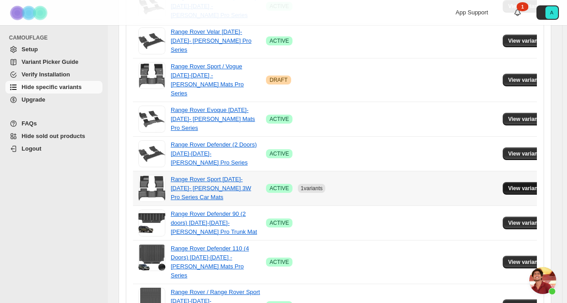
click at [515, 185] on span "View variants" at bounding box center [525, 188] width 35 height 7
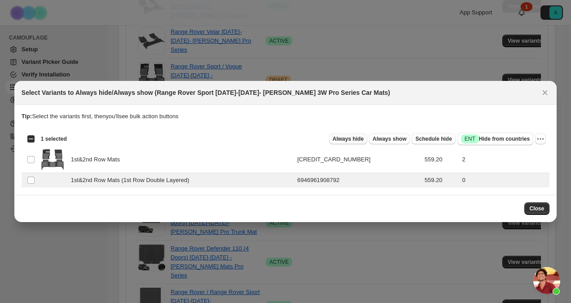
click at [359, 138] on span "Always hide" at bounding box center [348, 138] width 31 height 7
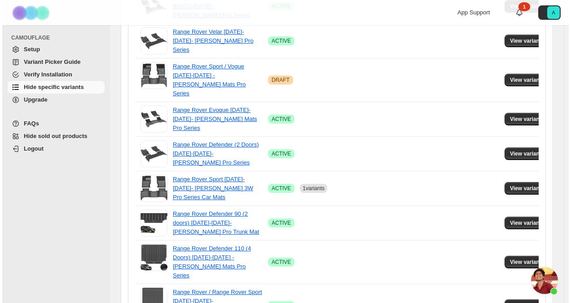
scroll to position [0, 0]
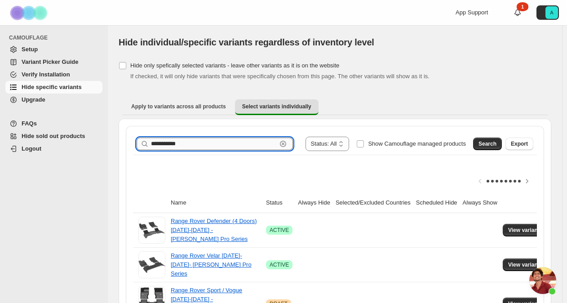
click at [266, 143] on input "**********" at bounding box center [214, 143] width 126 height 13
type input "*"
click at [496, 145] on span "Search" at bounding box center [487, 143] width 18 height 7
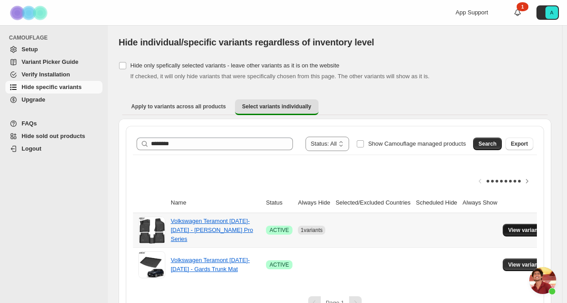
click at [508, 227] on span "View variants" at bounding box center [525, 229] width 35 height 7
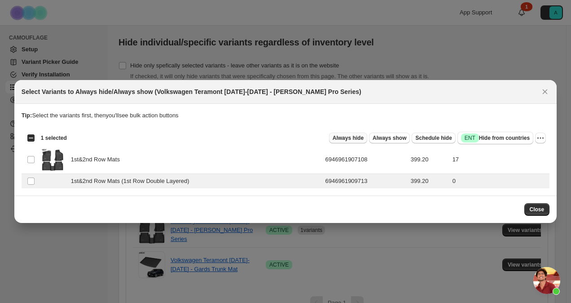
click at [364, 138] on span "Always hide" at bounding box center [348, 137] width 31 height 7
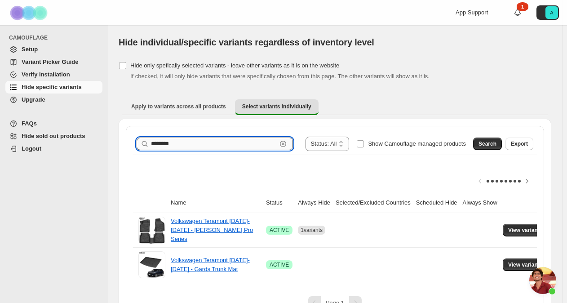
click at [168, 144] on input "********" at bounding box center [214, 143] width 126 height 13
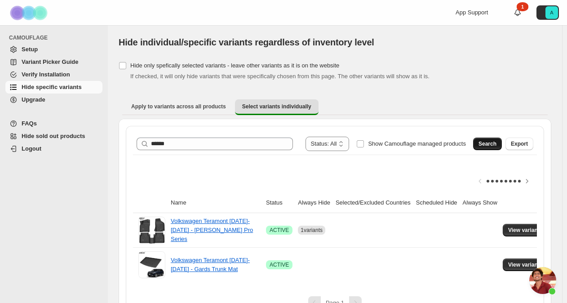
click at [494, 139] on button "Search" at bounding box center [487, 143] width 29 height 13
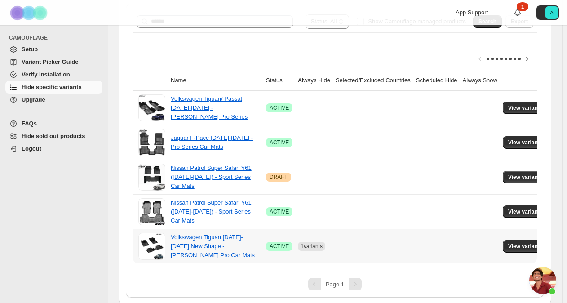
scroll to position [124, 0]
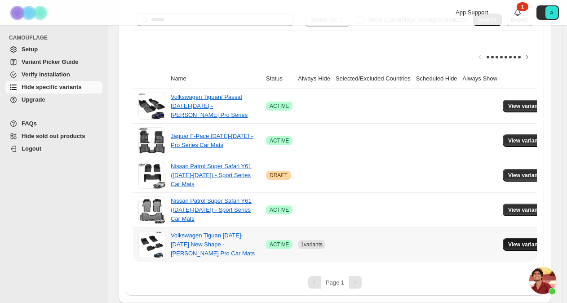
click at [515, 248] on button "View variants" at bounding box center [525, 244] width 45 height 13
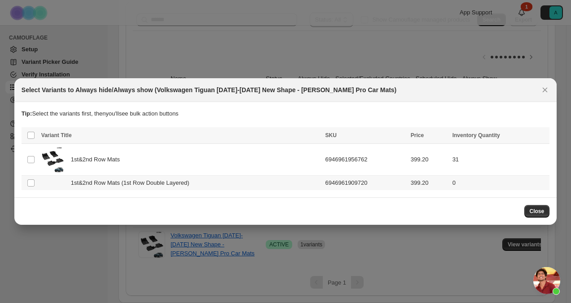
click at [113, 183] on span "1st&2nd Row Mats (1st Row Double Layered)" at bounding box center [133, 182] width 124 height 9
click at [364, 137] on span "Always hide" at bounding box center [348, 136] width 31 height 7
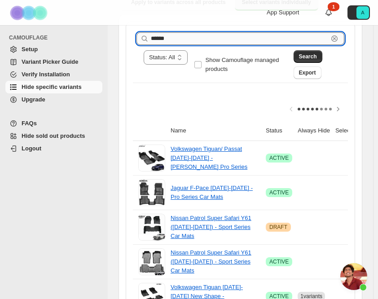
click at [208, 40] on input "******" at bounding box center [239, 38] width 177 height 13
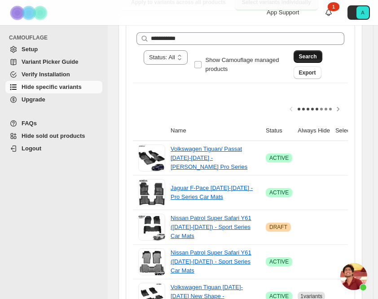
click at [317, 57] on span "Search" at bounding box center [308, 56] width 18 height 7
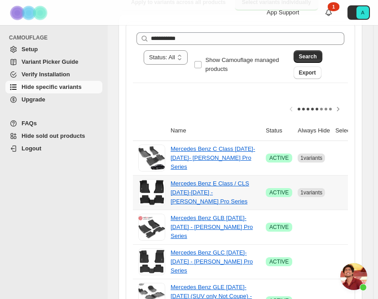
click at [342, 182] on td at bounding box center [373, 192] width 80 height 35
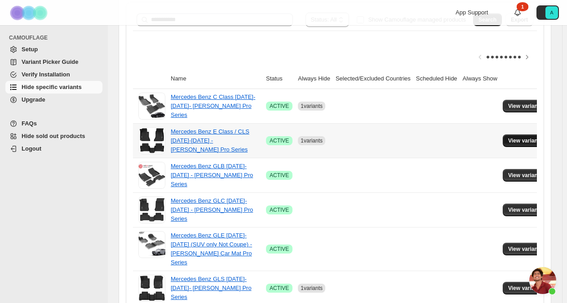
click at [510, 139] on span "View variants" at bounding box center [525, 140] width 35 height 7
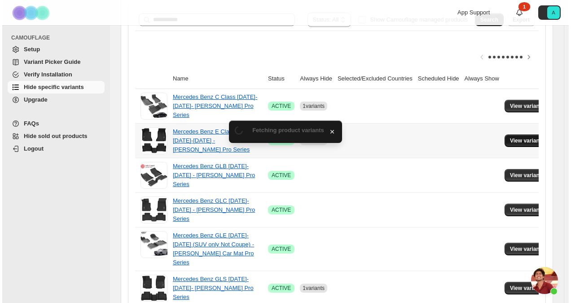
scroll to position [0, 0]
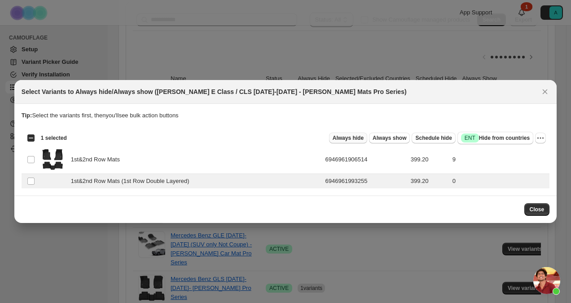
click at [364, 137] on span "Always hide" at bounding box center [348, 137] width 31 height 7
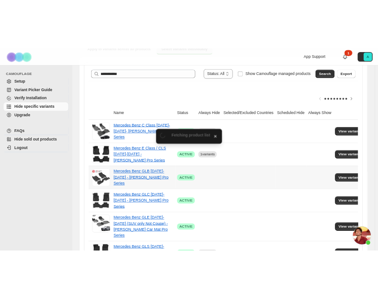
scroll to position [124, 0]
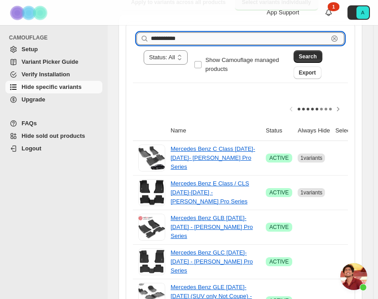
click at [168, 35] on input "**********" at bounding box center [239, 38] width 177 height 13
type input "*******"
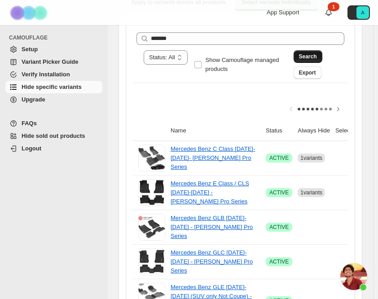
click at [310, 53] on span "Search" at bounding box center [308, 56] width 18 height 7
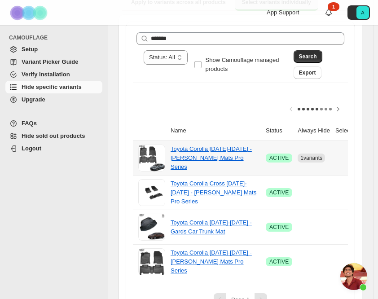
click at [329, 160] on td "1 variants" at bounding box center [314, 158] width 38 height 34
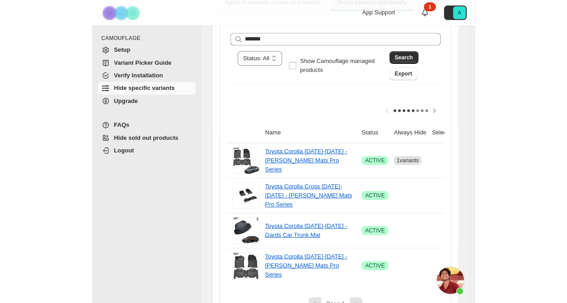
scroll to position [95, 0]
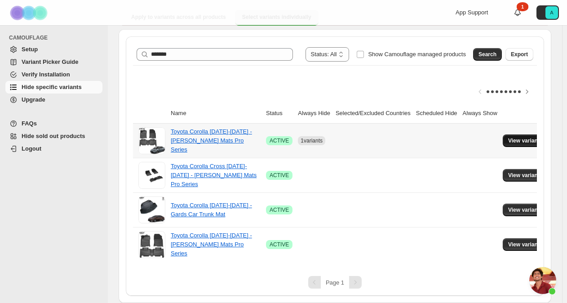
click at [511, 137] on span "View variants" at bounding box center [525, 140] width 35 height 7
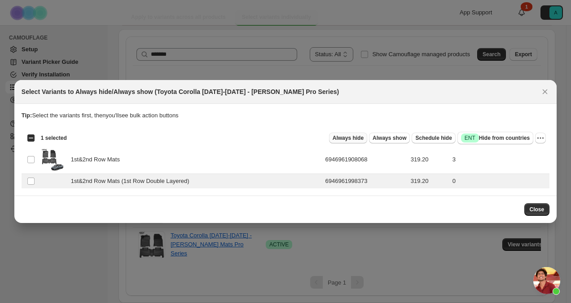
click at [364, 137] on span "Always hide" at bounding box center [348, 137] width 31 height 7
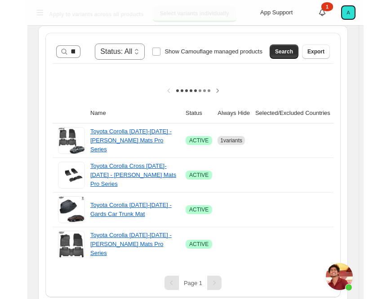
scroll to position [106, 0]
